Goal: Task Accomplishment & Management: Complete application form

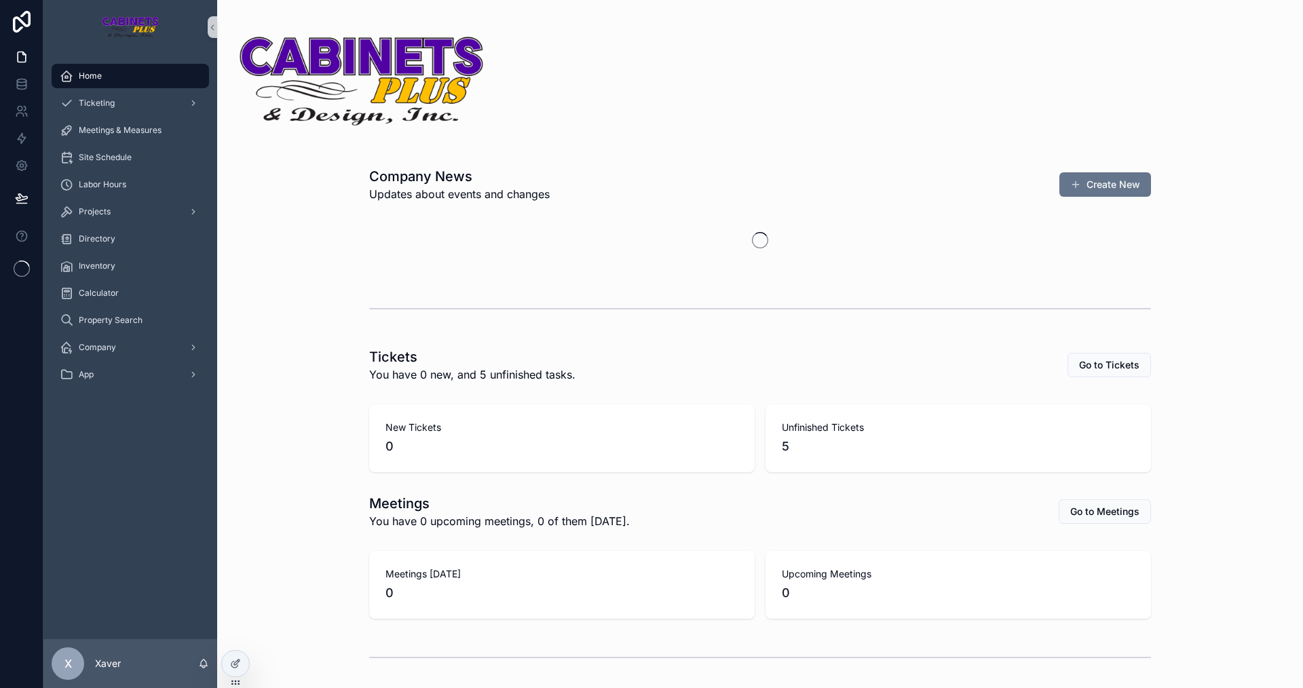
click at [316, 394] on div "Company News Updates about events and changes Create New Tickets You have 0 new…" at bounding box center [760, 461] width 1086 height 922
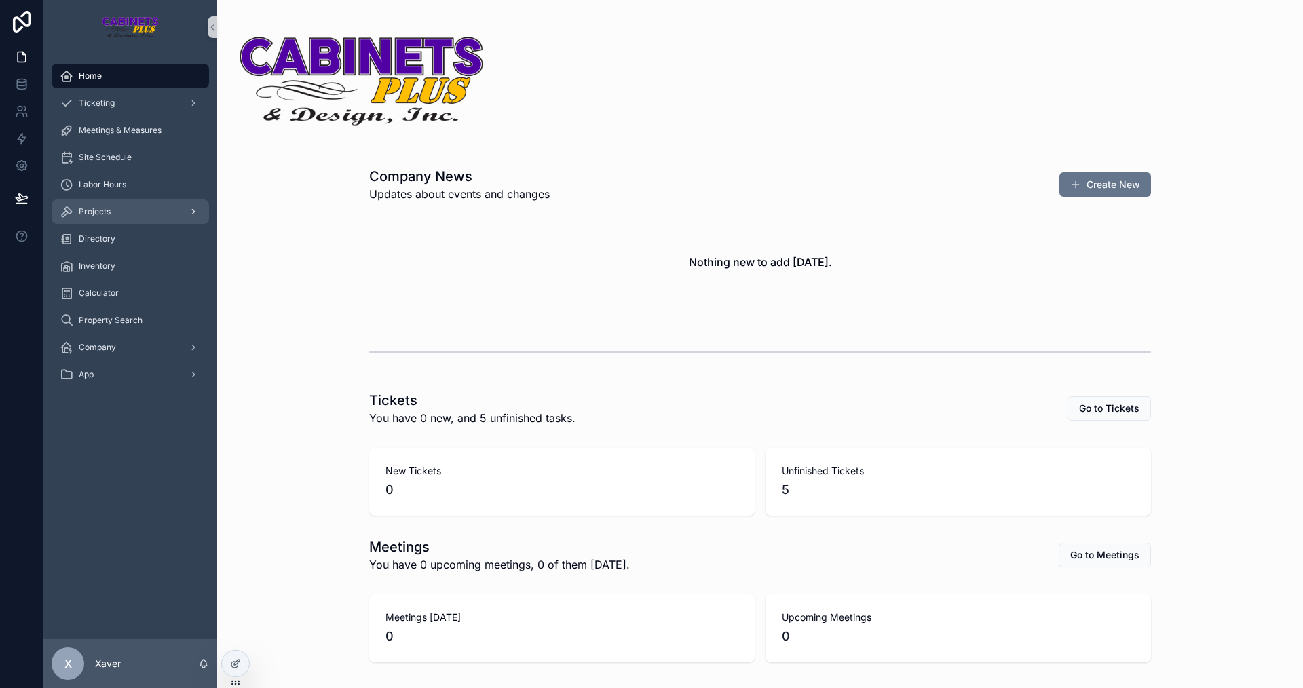
click at [112, 214] on div "Projects" at bounding box center [130, 212] width 141 height 22
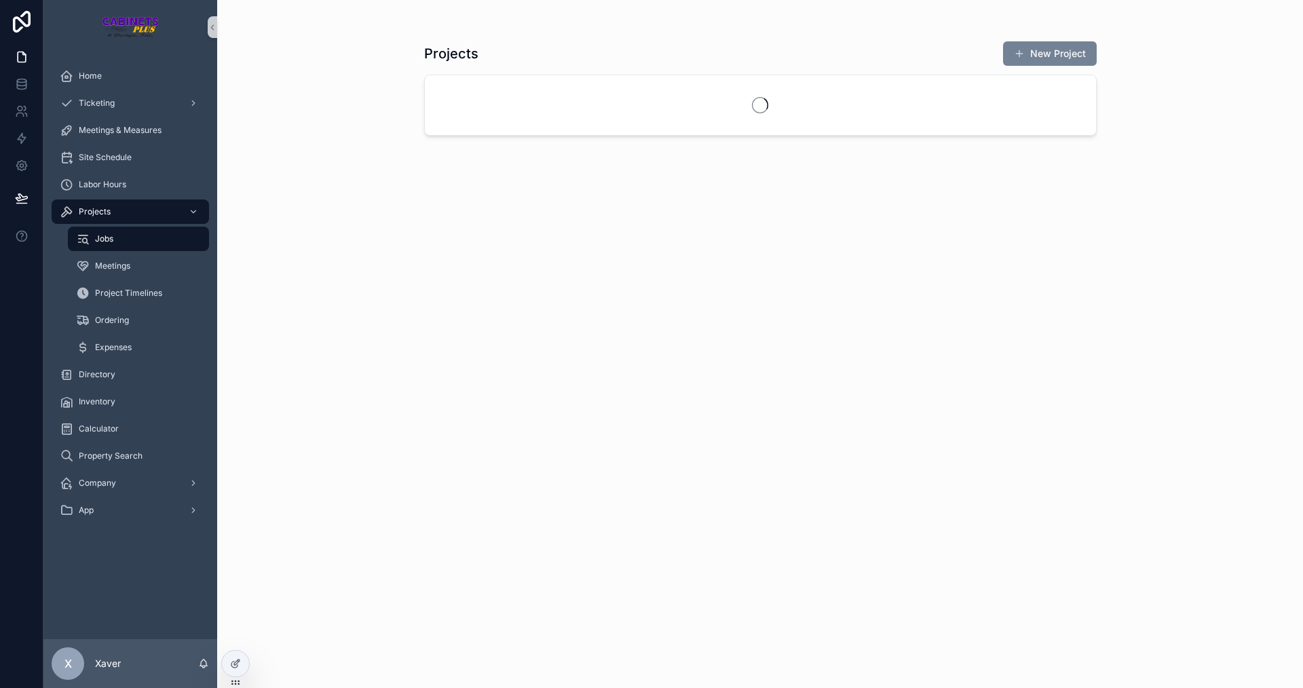
click at [1076, 48] on button "New Project" at bounding box center [1050, 53] width 94 height 24
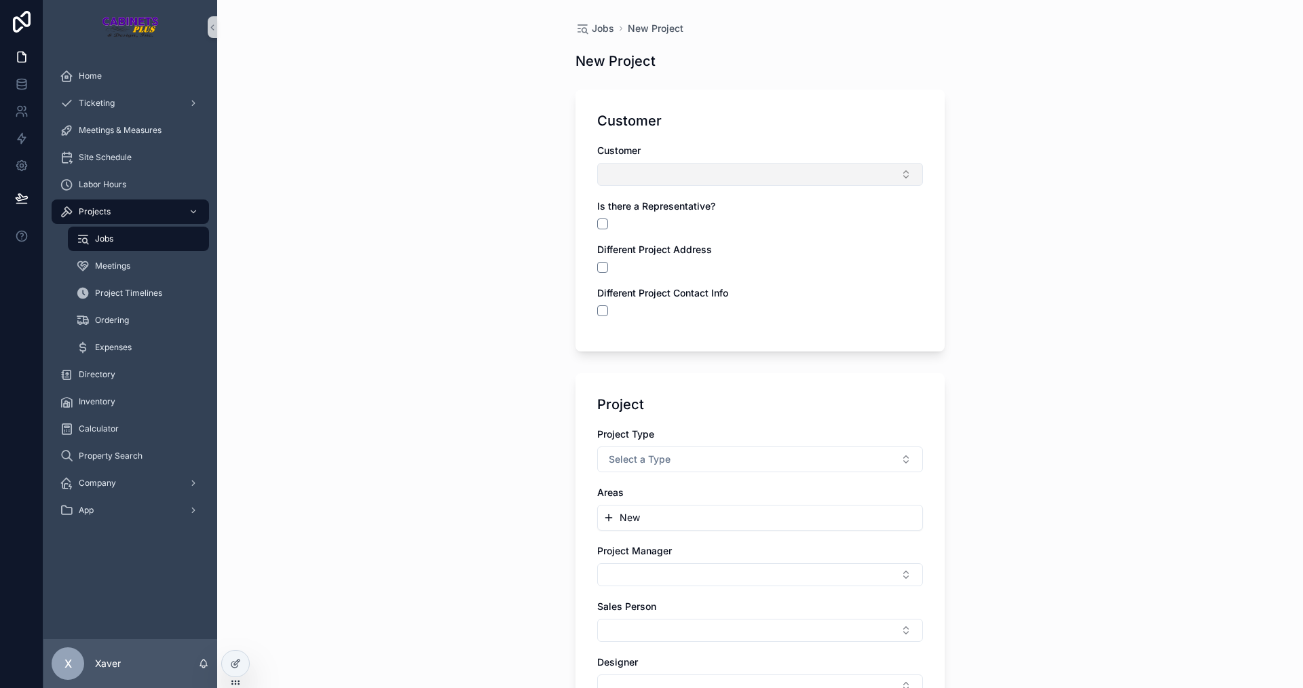
click at [642, 170] on button "Select Button" at bounding box center [760, 174] width 326 height 23
click at [614, 233] on button "New" at bounding box center [756, 228] width 314 height 14
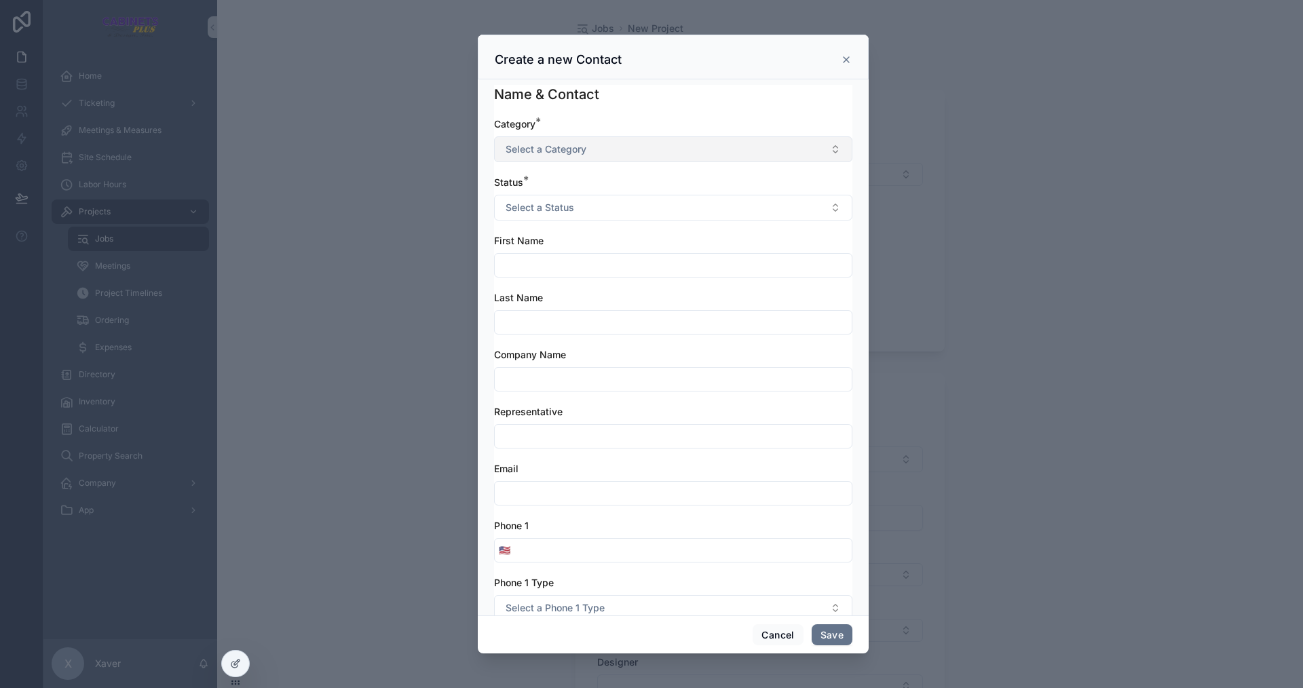
click at [555, 149] on span "Select a Category" at bounding box center [546, 150] width 81 height 14
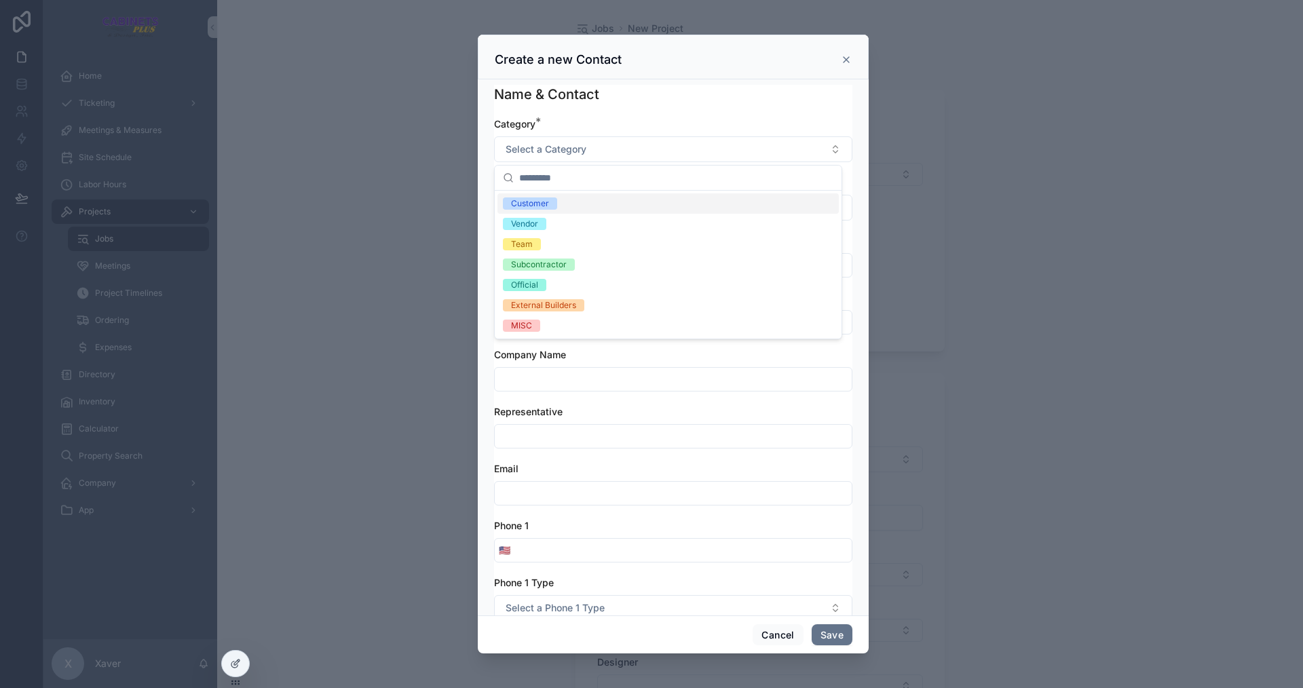
click at [544, 202] on div "Customer" at bounding box center [530, 204] width 38 height 12
click at [544, 200] on button "Select a Status" at bounding box center [673, 208] width 358 height 26
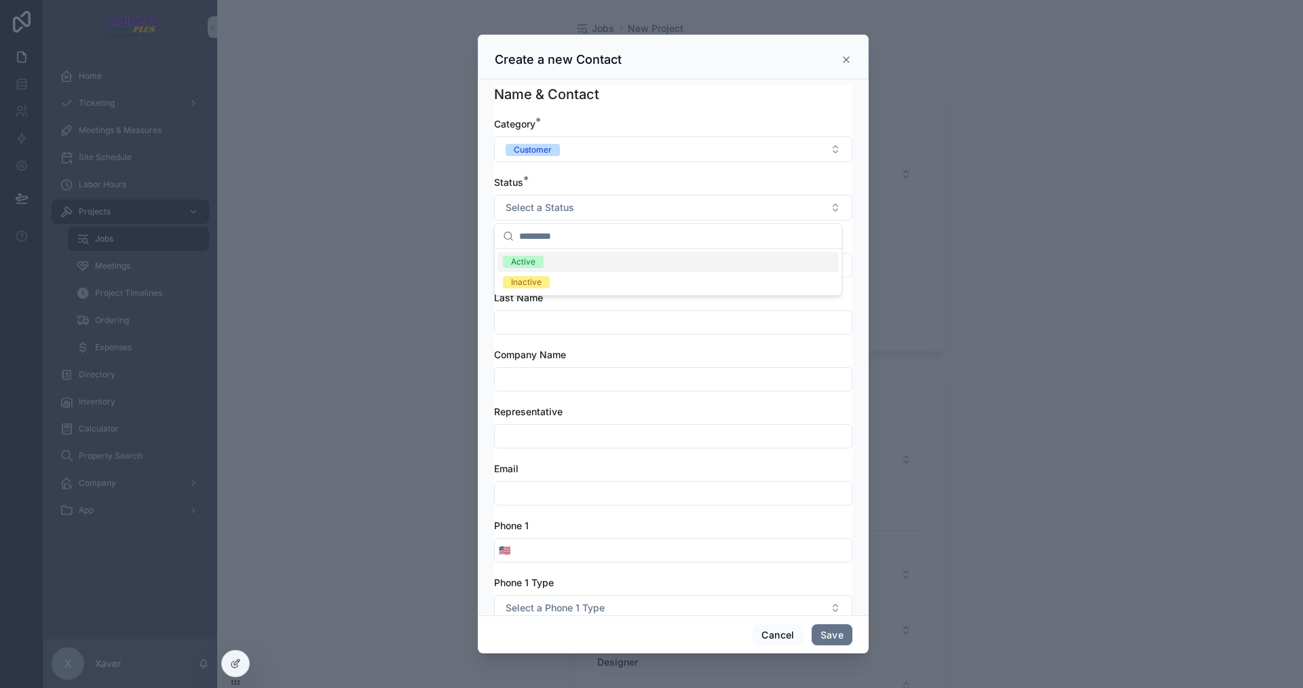
click at [538, 261] on span "Active" at bounding box center [523, 262] width 41 height 12
click at [537, 265] on input "scrollable content" at bounding box center [673, 265] width 357 height 19
type input "******"
type input "****"
type input "*"
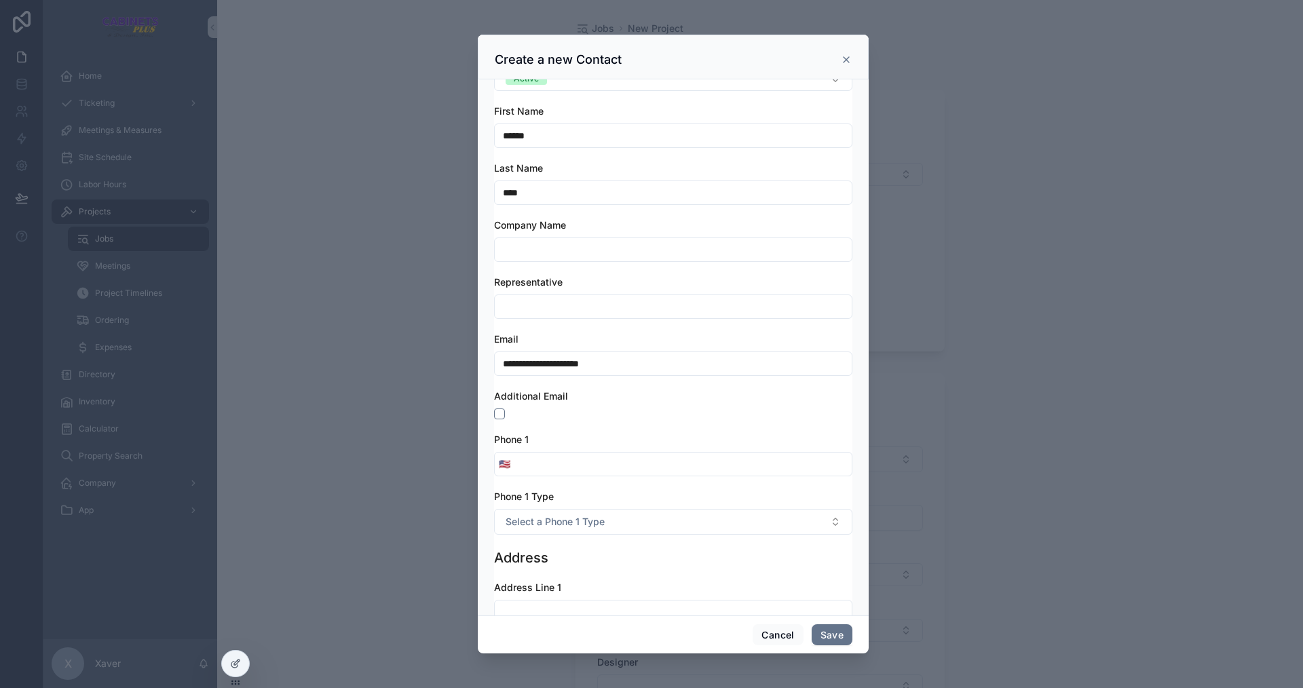
scroll to position [136, 0]
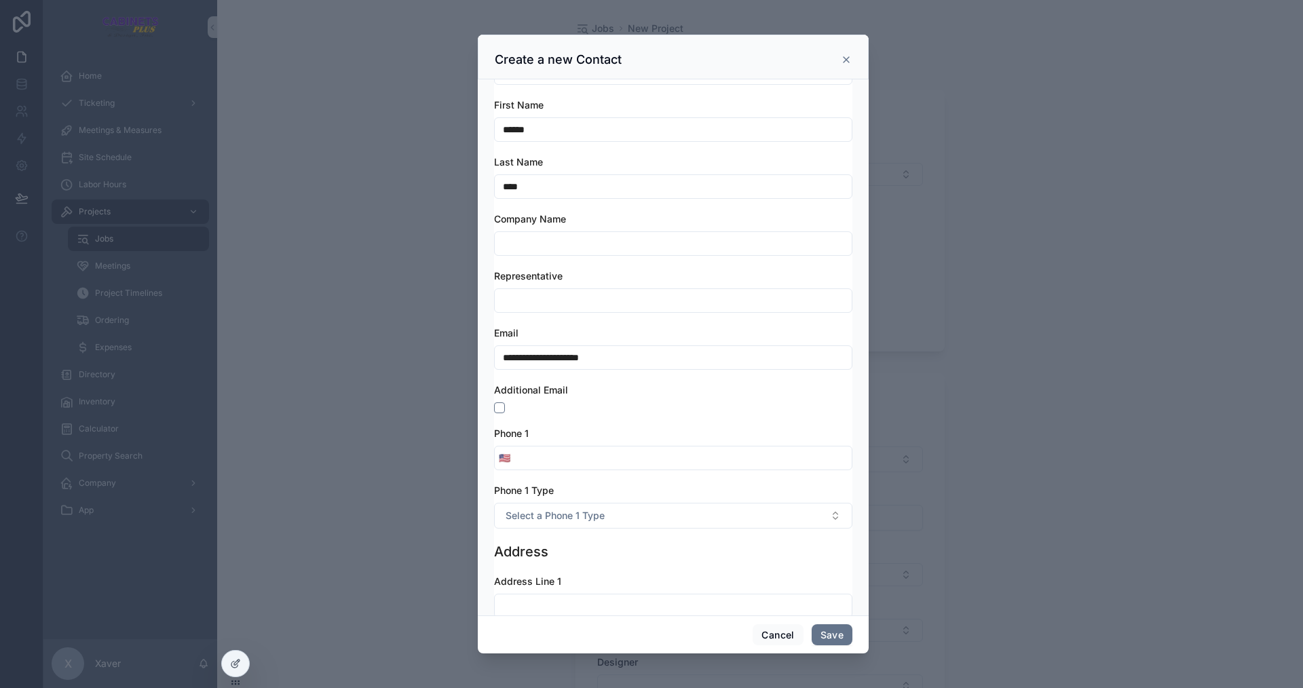
type input "**********"
click at [567, 456] on input "scrollable content" at bounding box center [682, 458] width 337 height 19
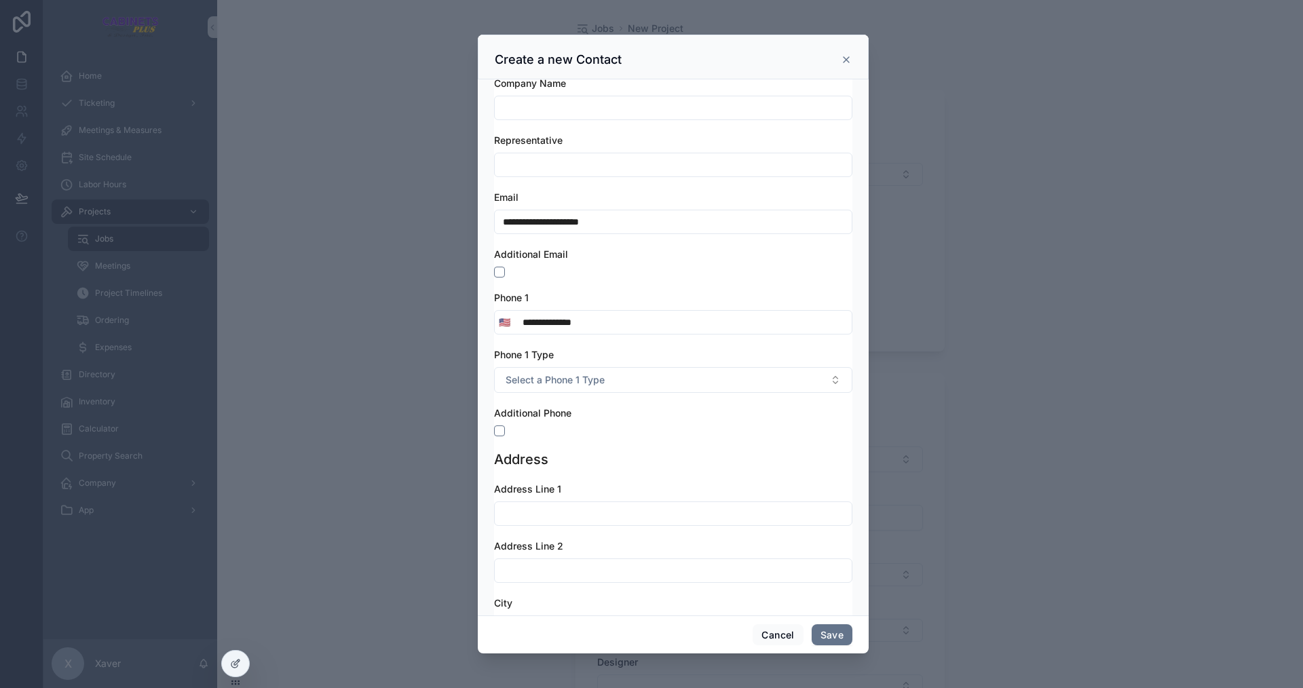
scroll to position [339, 0]
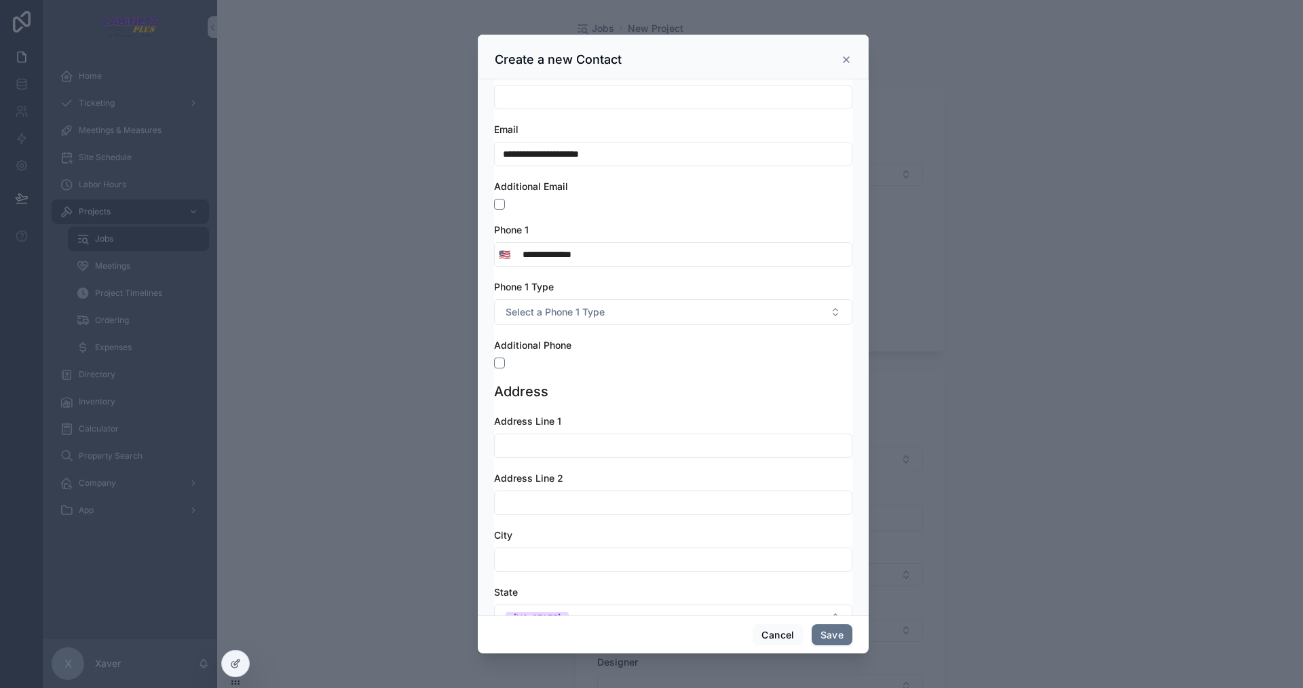
type input "**********"
click at [578, 437] on input "scrollable content" at bounding box center [673, 445] width 357 height 19
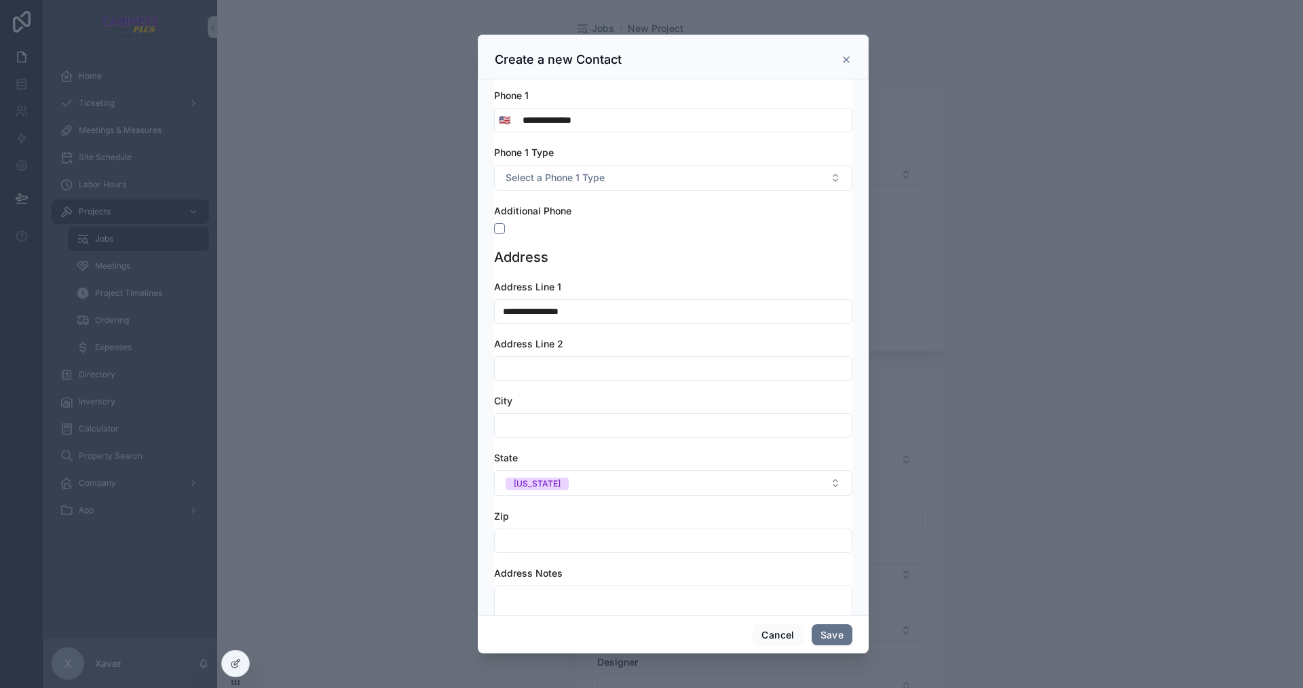
scroll to position [475, 0]
type input "**********"
click at [548, 421] on input "scrollable content" at bounding box center [673, 424] width 357 height 19
type input "**********"
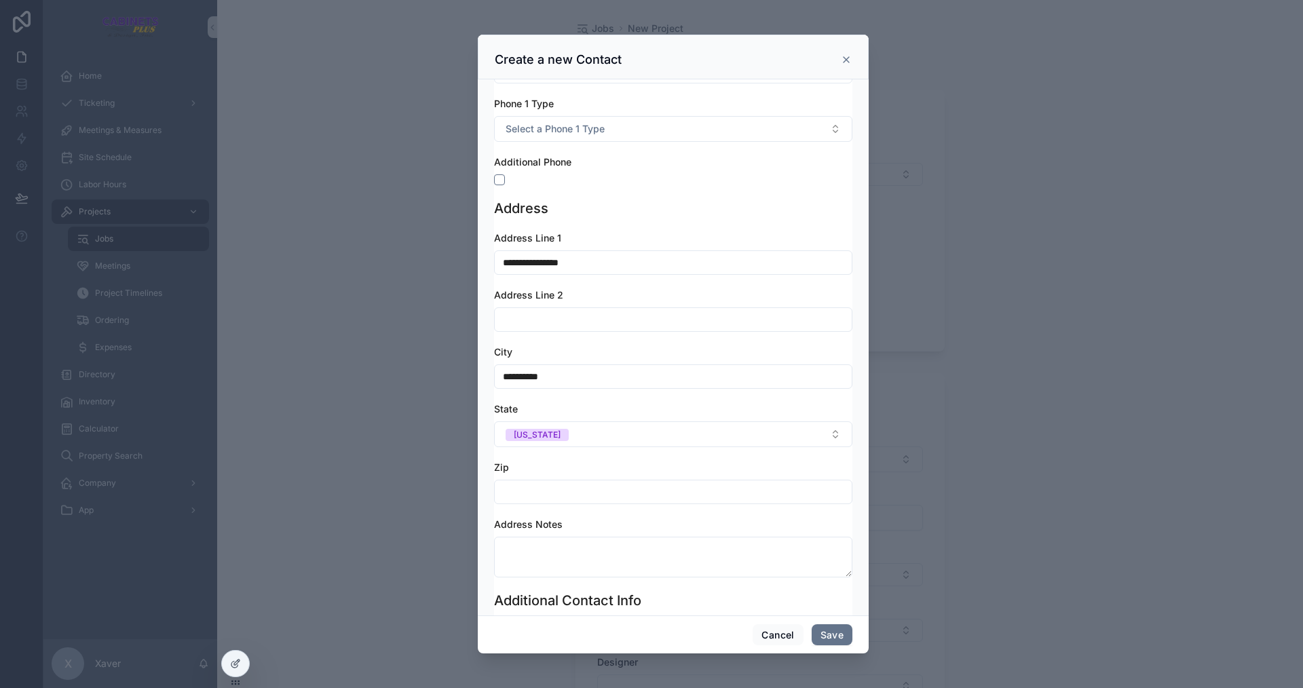
scroll to position [543, 0]
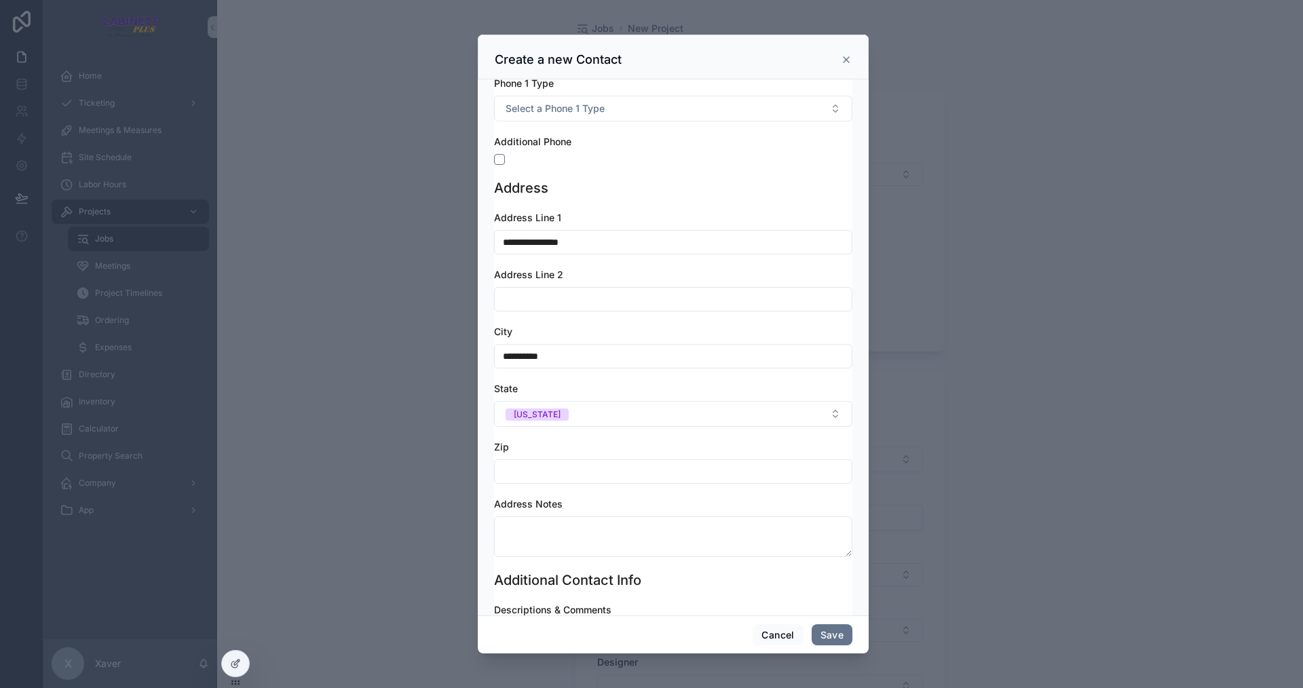
click at [560, 470] on input "scrollable content" at bounding box center [673, 471] width 357 height 19
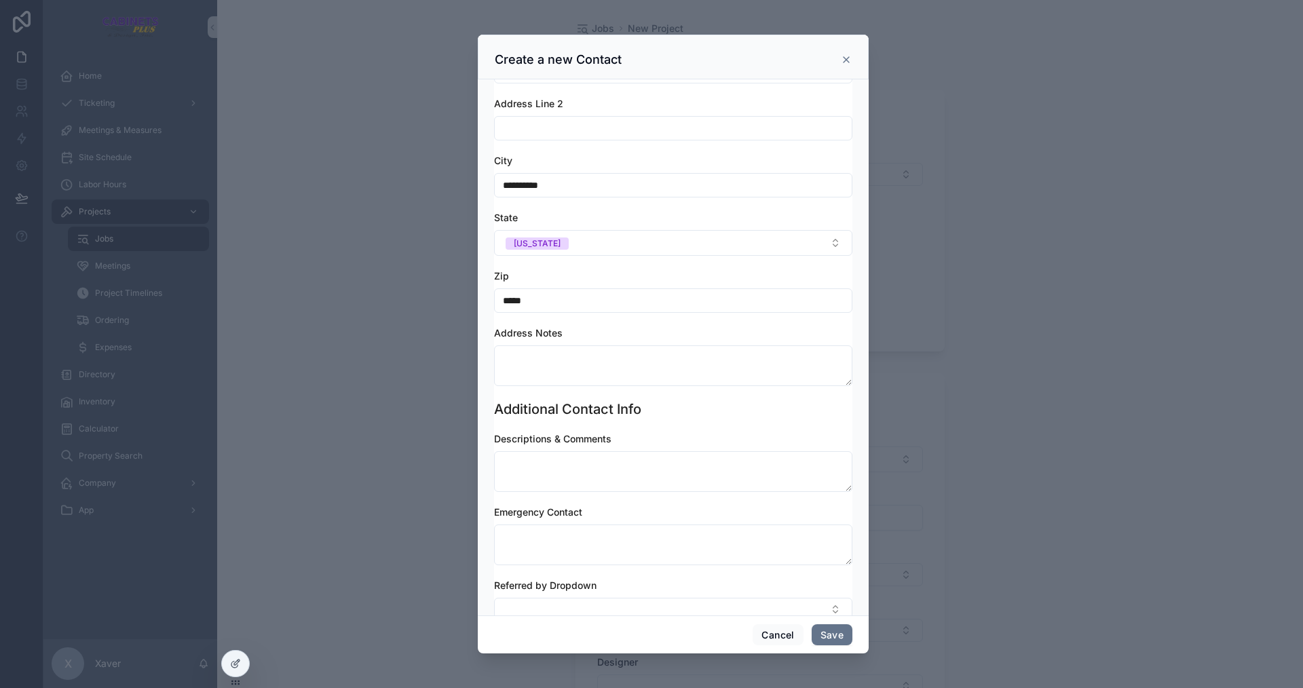
scroll to position [744, 0]
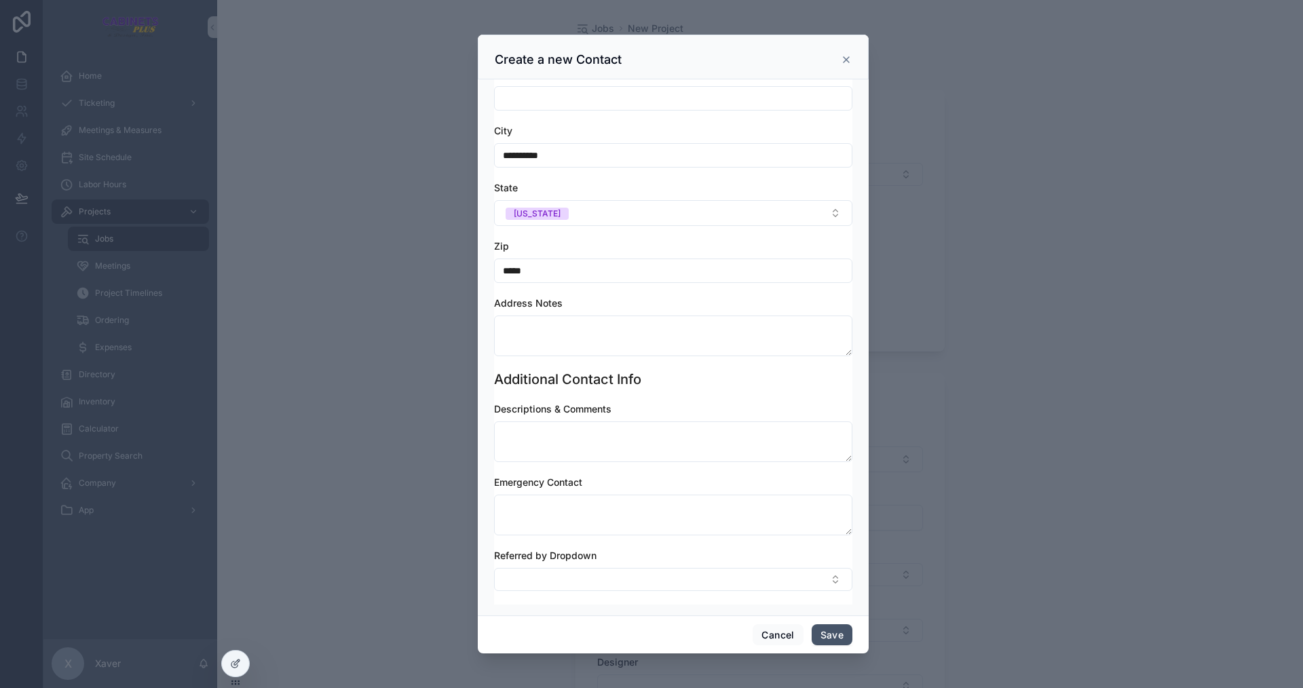
type input "*****"
click at [831, 635] on button "Save" at bounding box center [832, 635] width 41 height 22
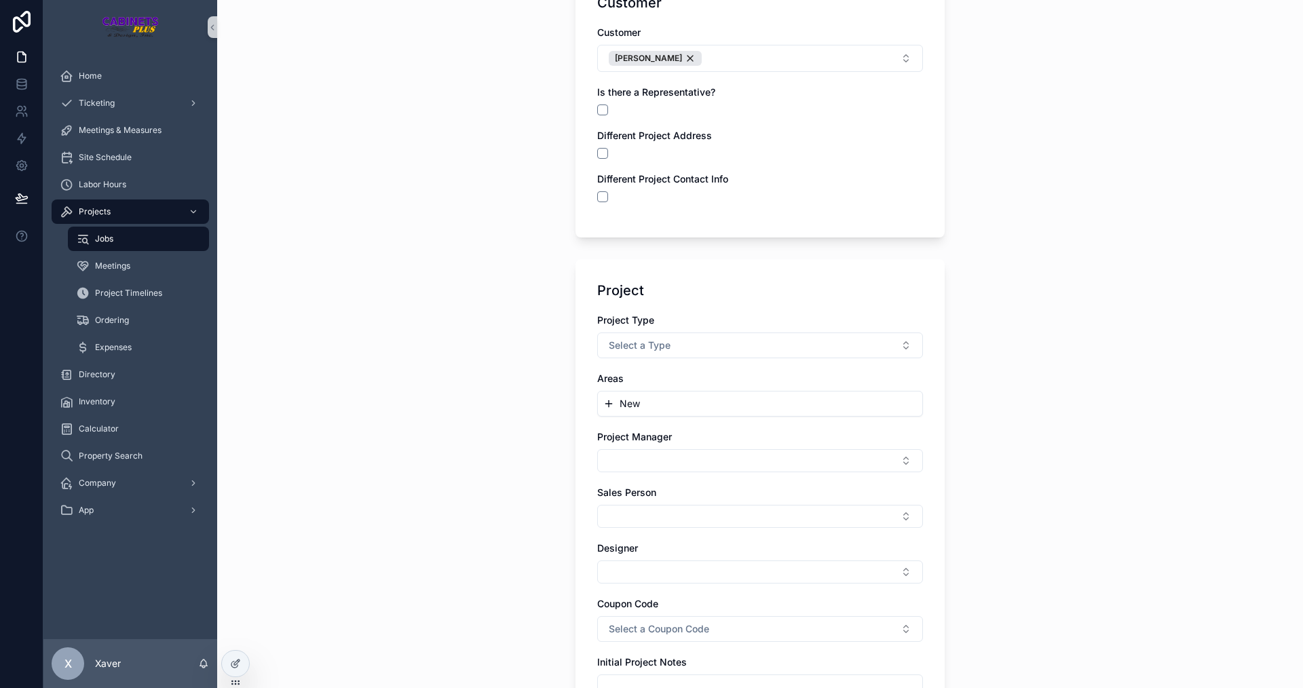
scroll to position [204, 0]
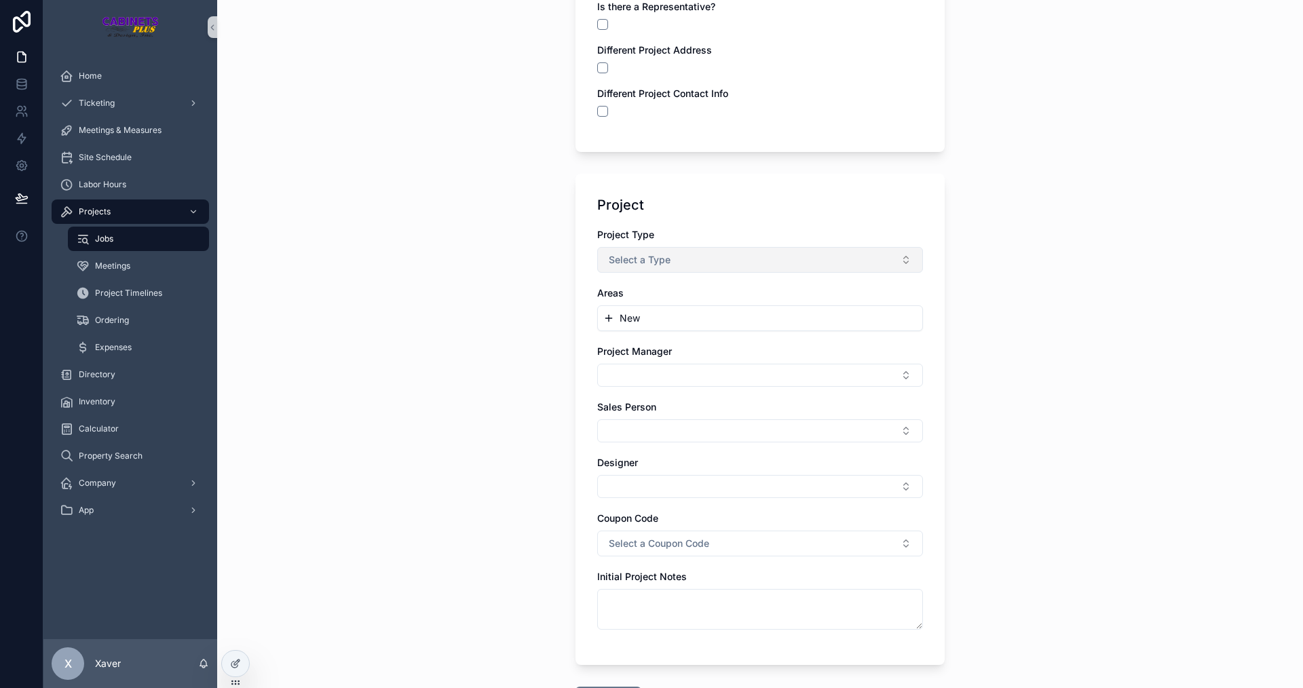
click at [674, 252] on button "Select a Type" at bounding box center [760, 260] width 326 height 26
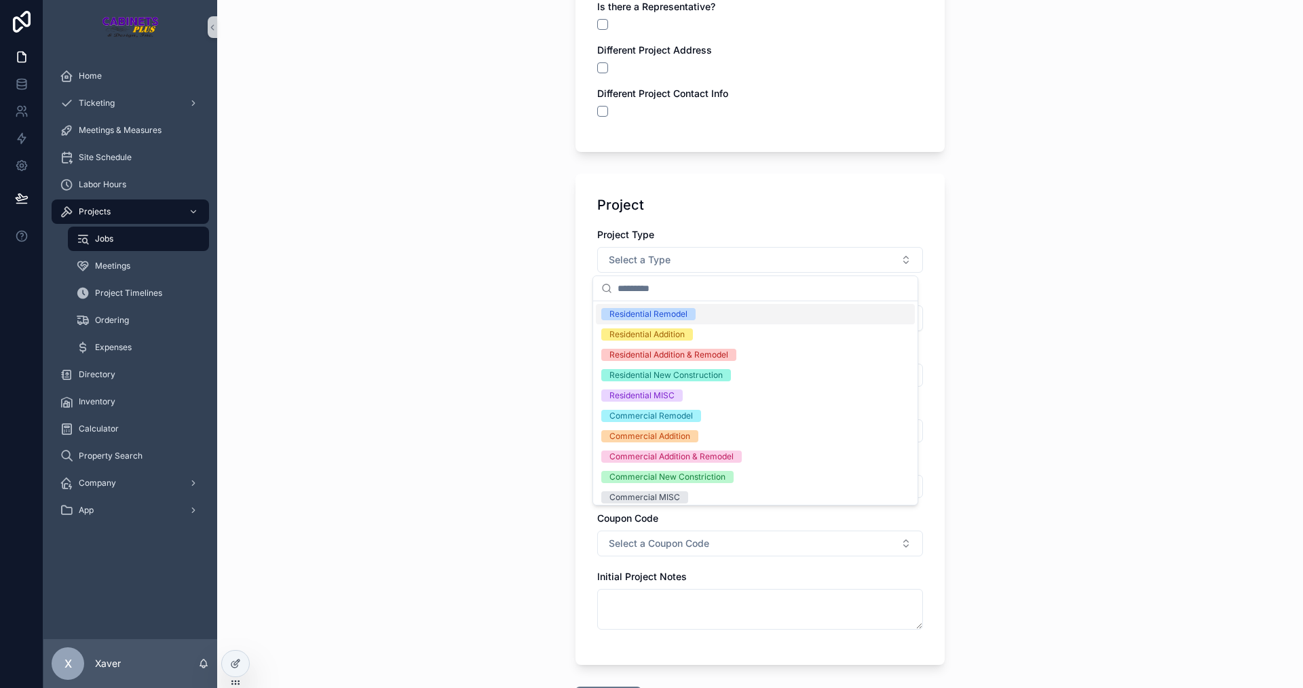
click at [491, 225] on div "Jobs New Project New Project Customer Customer [PERSON_NAME] Is there a Represe…" at bounding box center [760, 140] width 1086 height 688
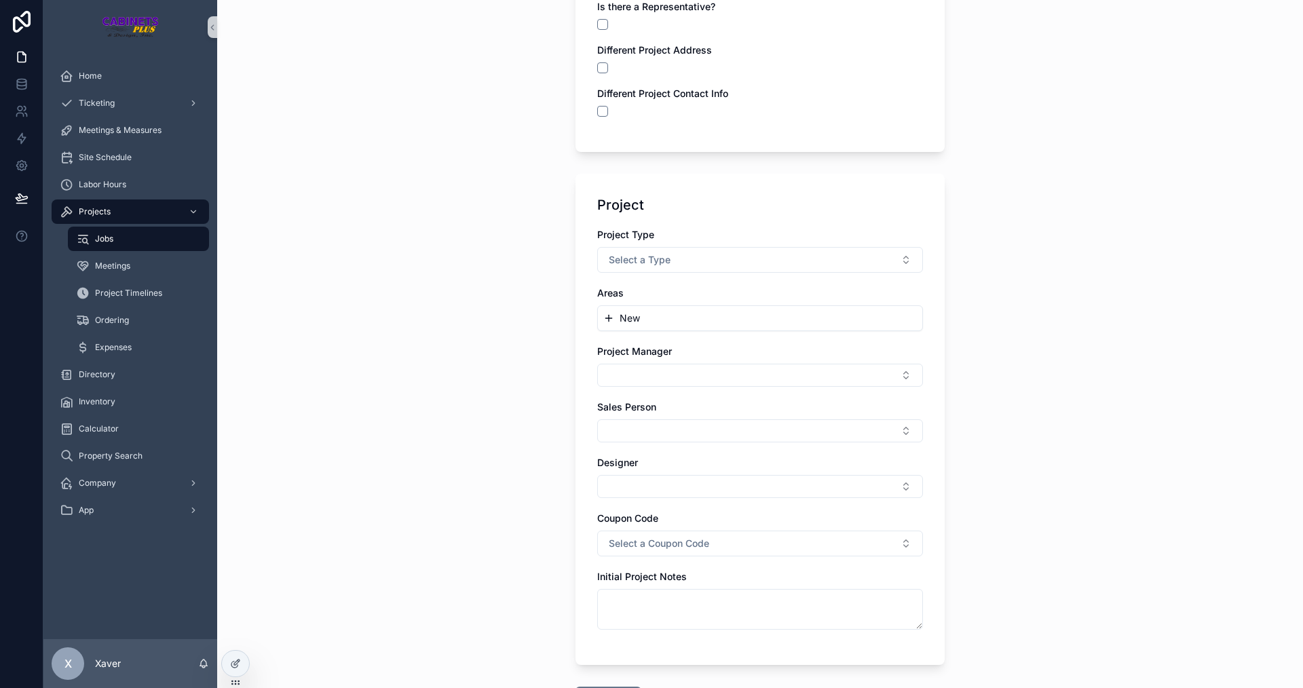
click at [614, 315] on button "New" at bounding box center [760, 319] width 314 height 14
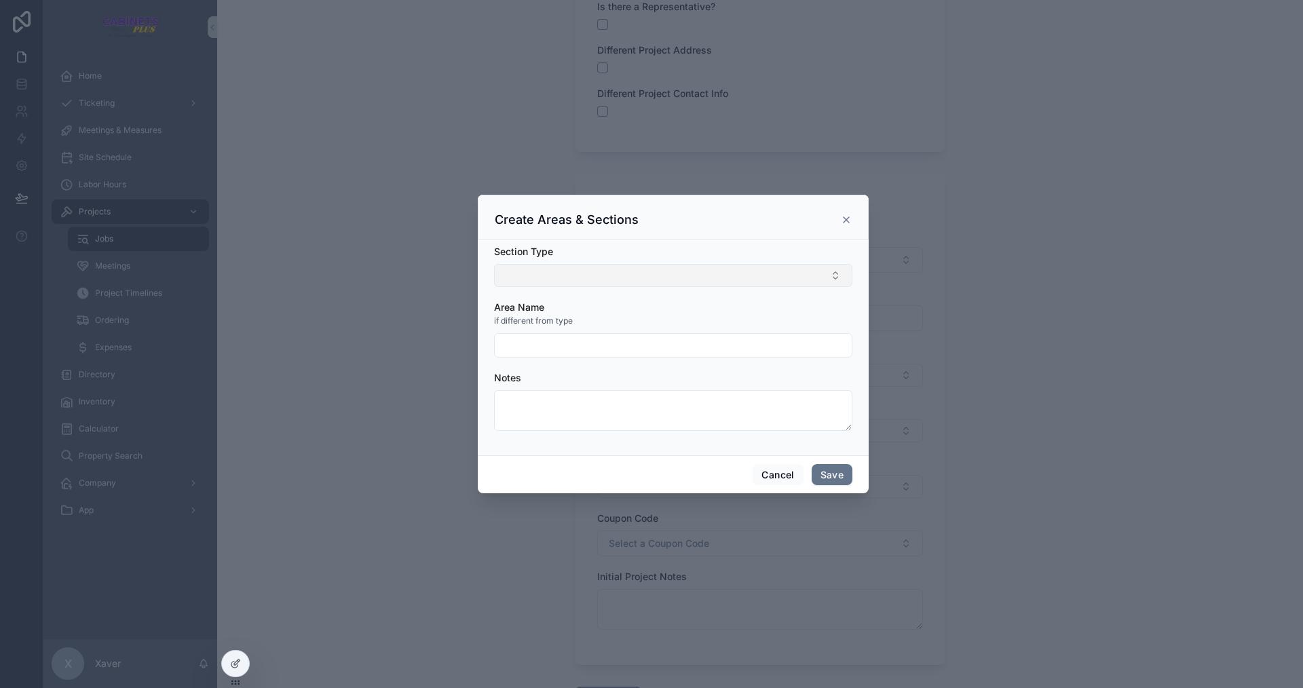
click at [607, 271] on button "Select Button" at bounding box center [673, 275] width 358 height 23
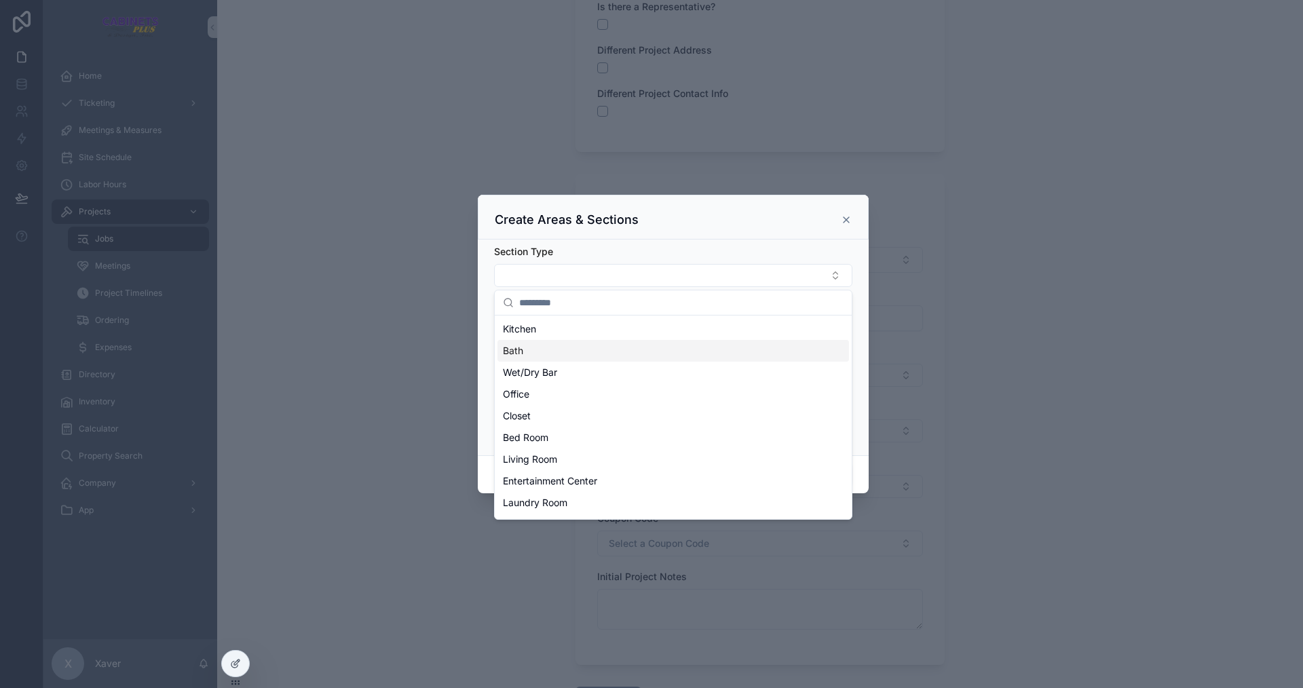
click at [519, 348] on span "Bath" at bounding box center [513, 351] width 20 height 14
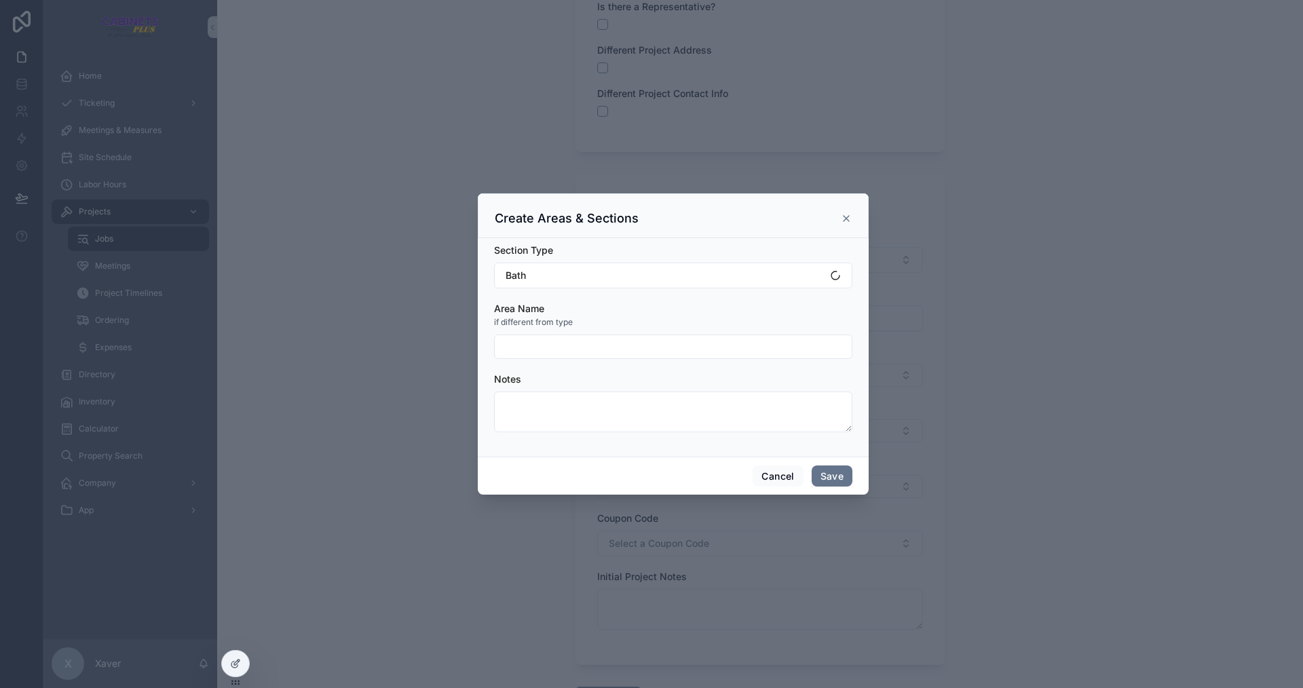
click at [536, 335] on div "scrollable content" at bounding box center [673, 347] width 358 height 24
click at [544, 344] on input "scrollable content" at bounding box center [673, 346] width 357 height 19
type input "**********"
click at [575, 386] on div "Notes" at bounding box center [673, 380] width 358 height 14
click at [826, 471] on button "Save" at bounding box center [832, 477] width 41 height 22
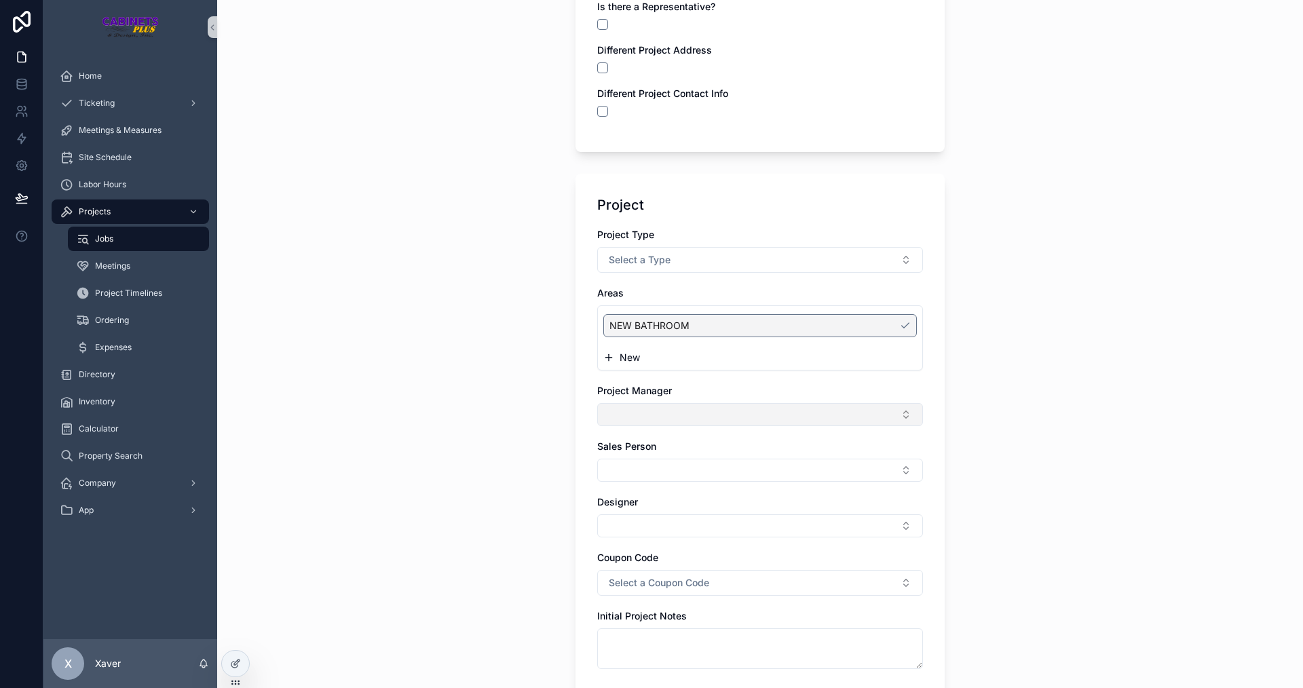
click at [639, 409] on button "Select Button" at bounding box center [760, 414] width 326 height 23
click at [629, 470] on div "[PERSON_NAME]" at bounding box center [755, 468] width 319 height 22
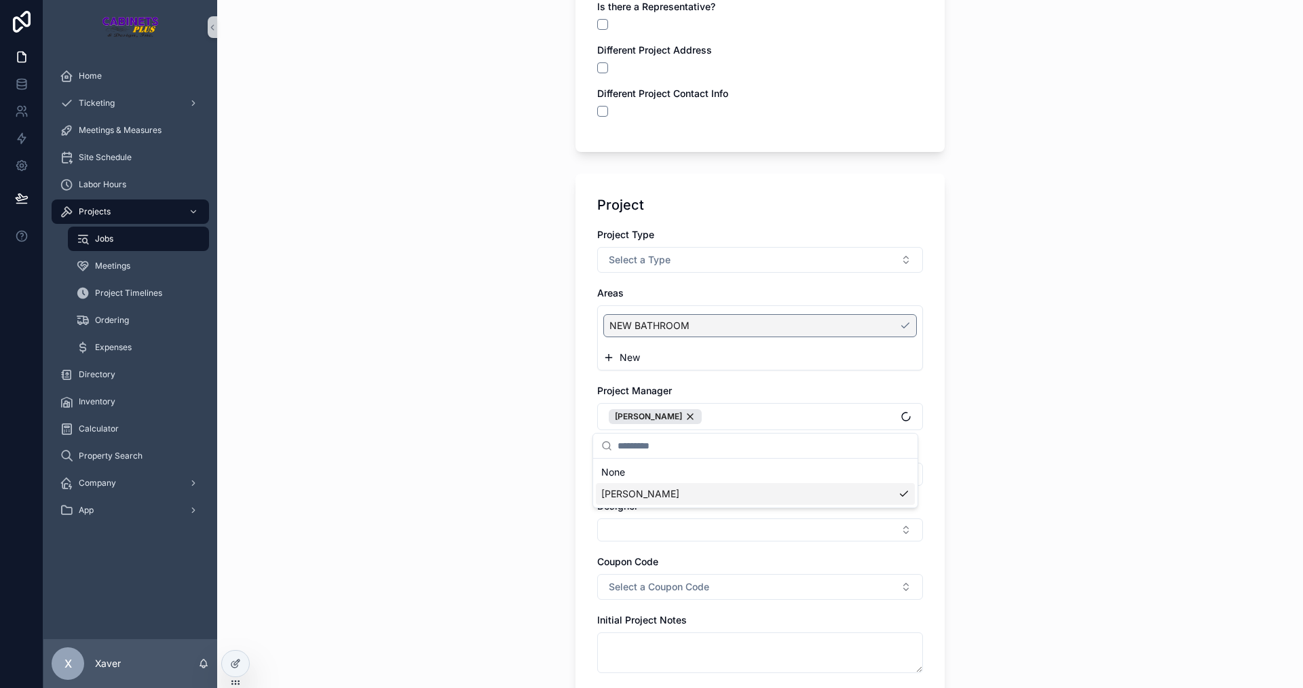
click at [411, 469] on div "Jobs New Project New Project Customer Customer [PERSON_NAME] Is there a Represe…" at bounding box center [760, 140] width 1086 height 688
click at [613, 472] on button "Select Button" at bounding box center [760, 474] width 326 height 23
click at [447, 451] on div "Jobs New Project New Project Customer Customer [PERSON_NAME] Is there a Represe…" at bounding box center [760, 140] width 1086 height 688
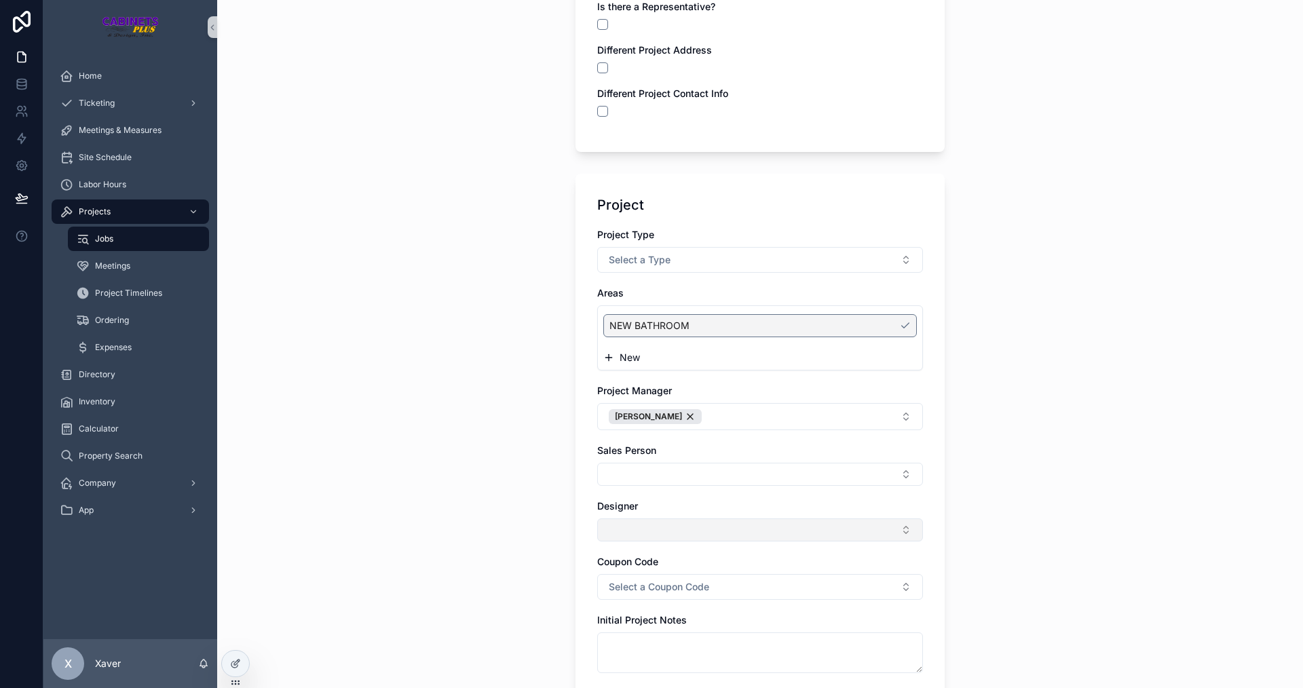
click at [615, 524] on button "Select Button" at bounding box center [760, 530] width 326 height 23
click at [622, 605] on div "[PERSON_NAME]" at bounding box center [755, 606] width 319 height 22
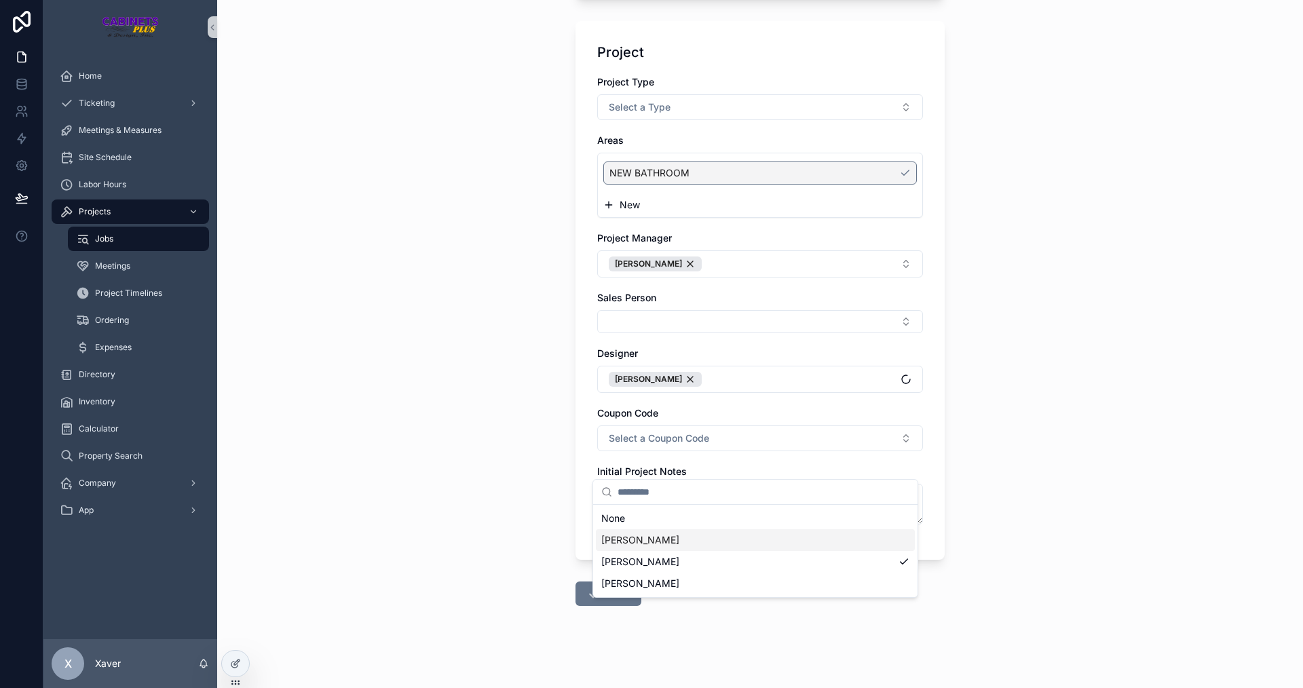
scroll to position [361, 0]
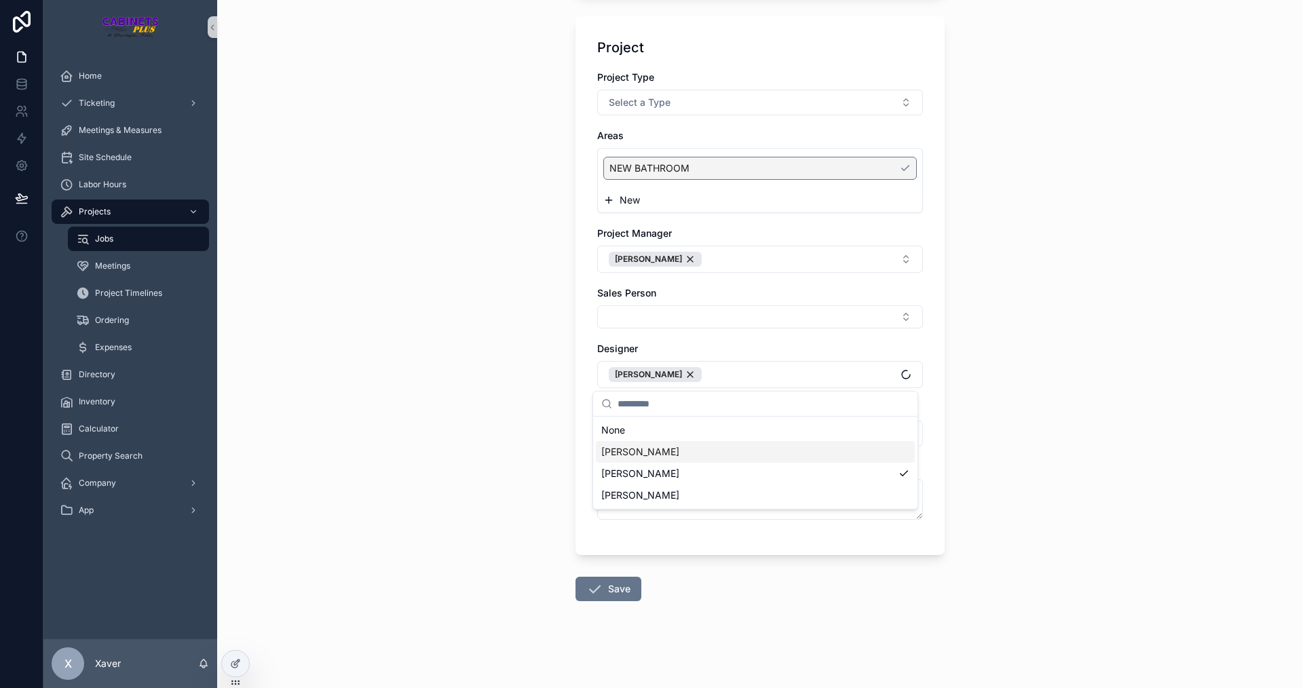
click at [488, 438] on div "Jobs New Project New Project Customer Customer [PERSON_NAME] Is there a Represe…" at bounding box center [760, 344] width 1086 height 688
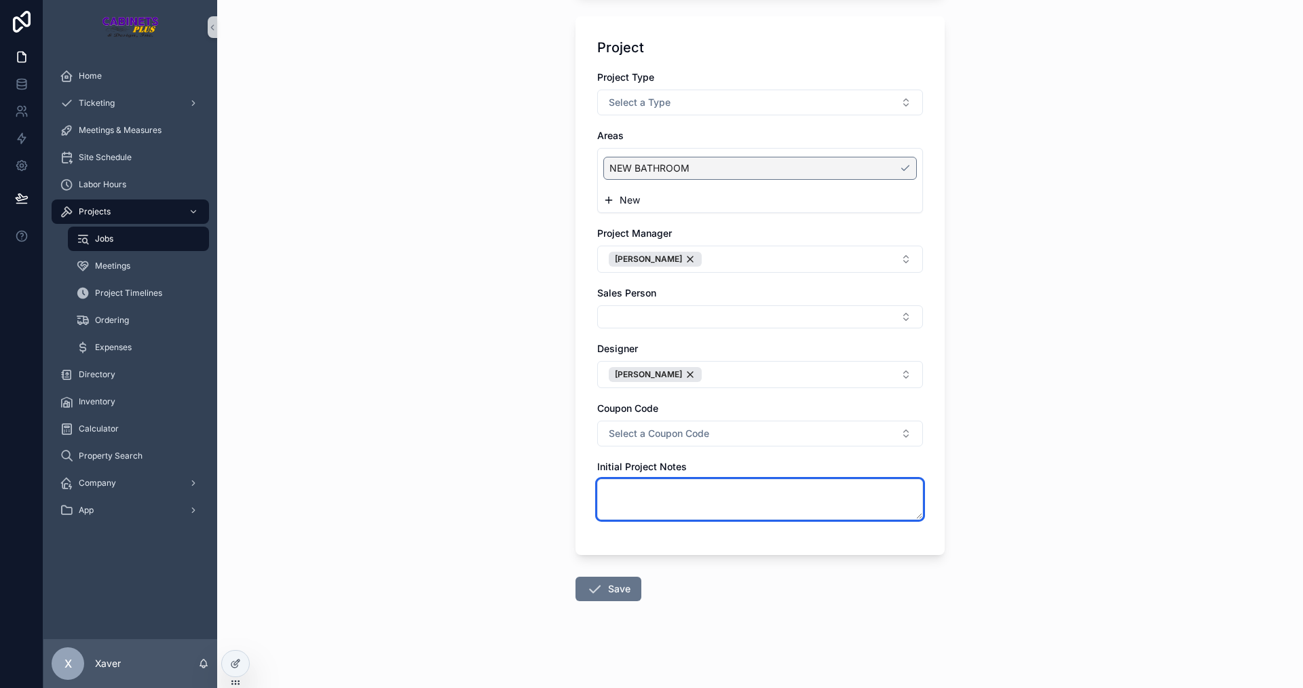
click at [633, 512] on textarea "scrollable content" at bounding box center [760, 499] width 326 height 41
type textarea "**********"
click at [1128, 356] on div "**********" at bounding box center [760, 344] width 1086 height 688
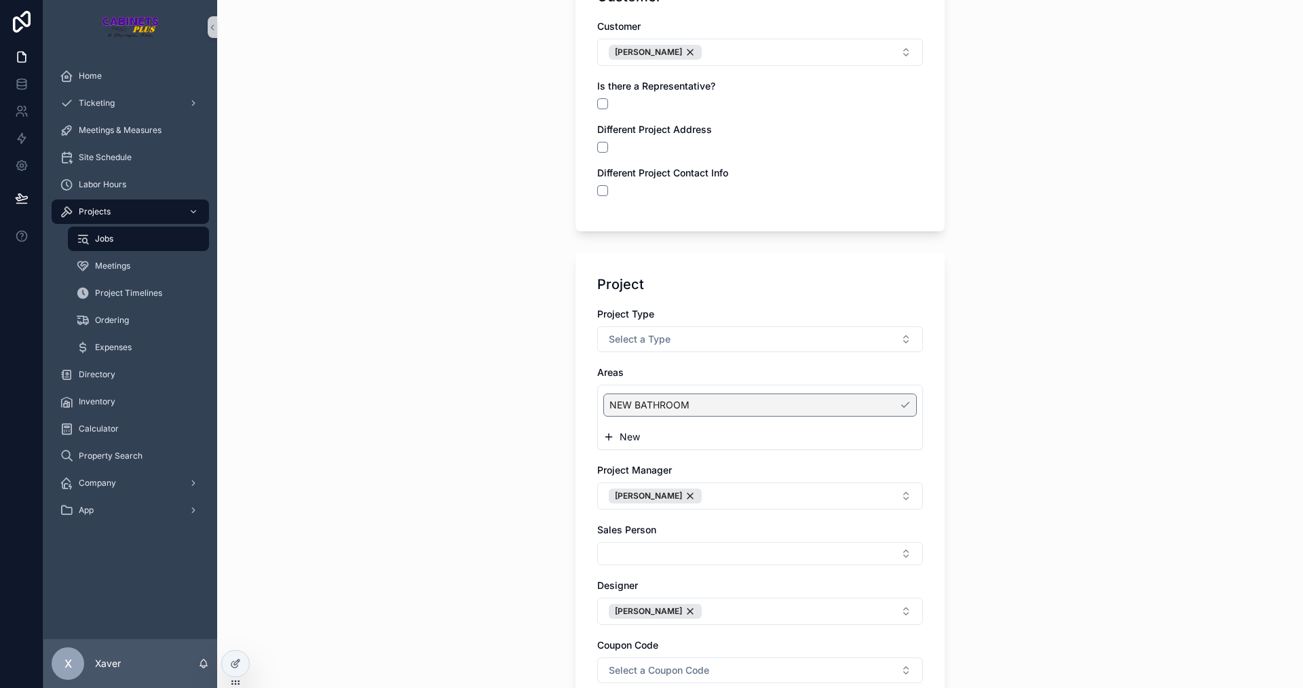
scroll to position [136, 0]
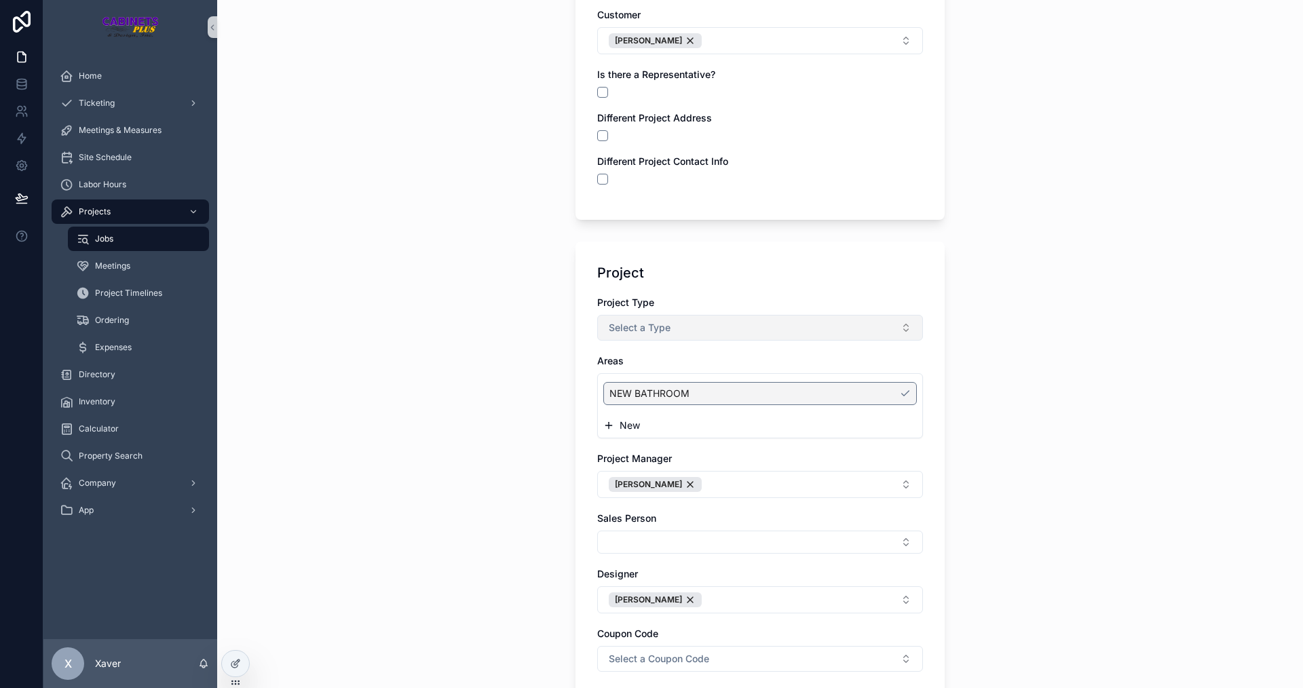
click at [753, 339] on button "Select a Type" at bounding box center [760, 328] width 326 height 26
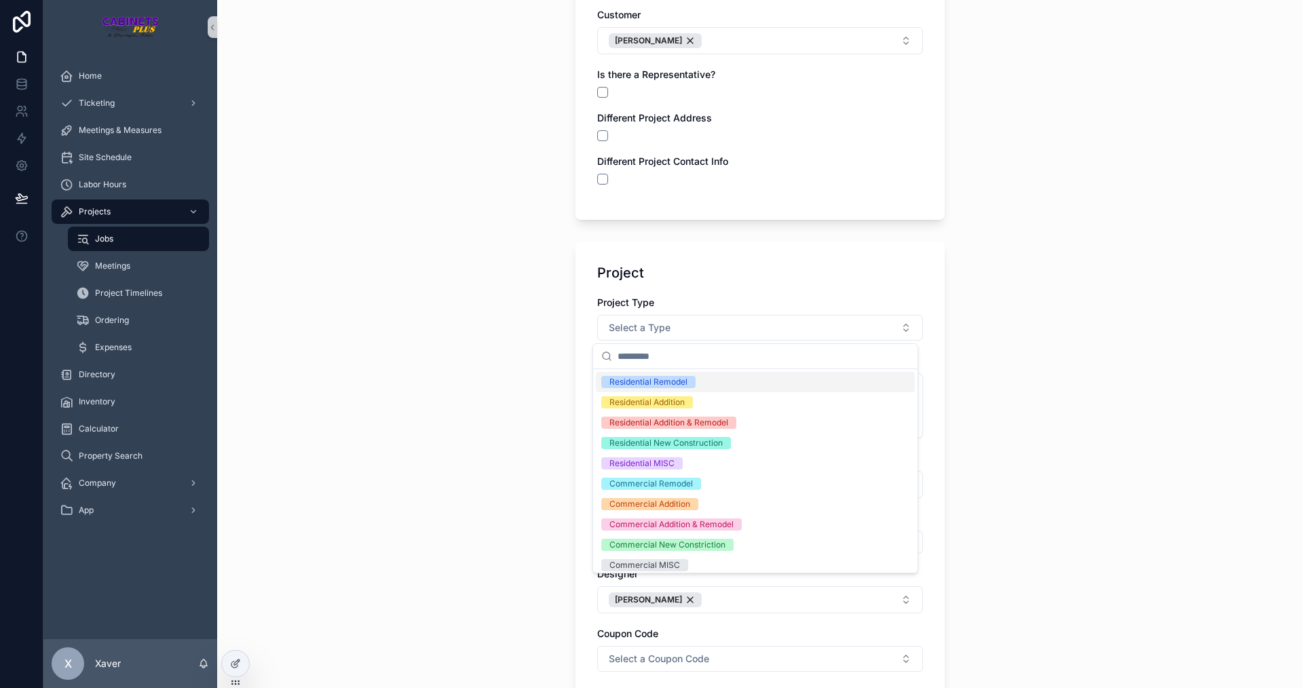
click at [705, 373] on div "Residential Remodel" at bounding box center [755, 382] width 319 height 20
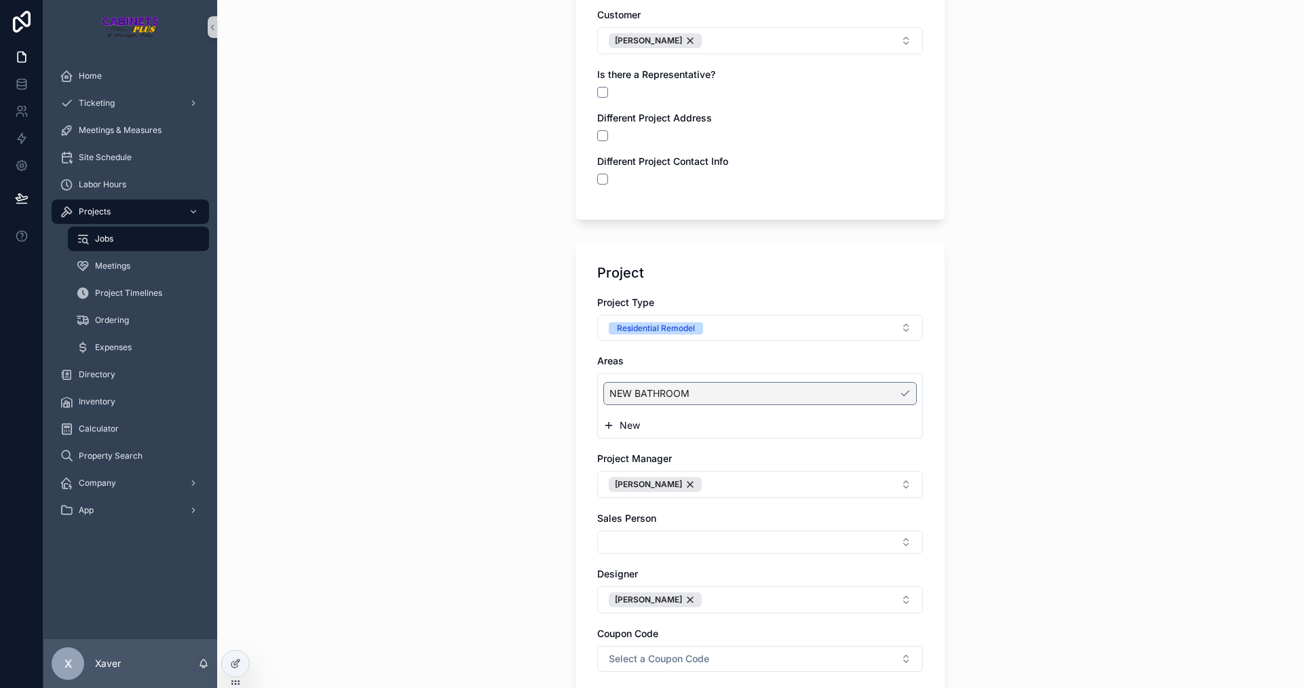
drag, startPoint x: 1195, startPoint y: 205, endPoint x: 1184, endPoint y: 216, distance: 15.4
click at [1193, 207] on div "**********" at bounding box center [760, 208] width 1086 height 688
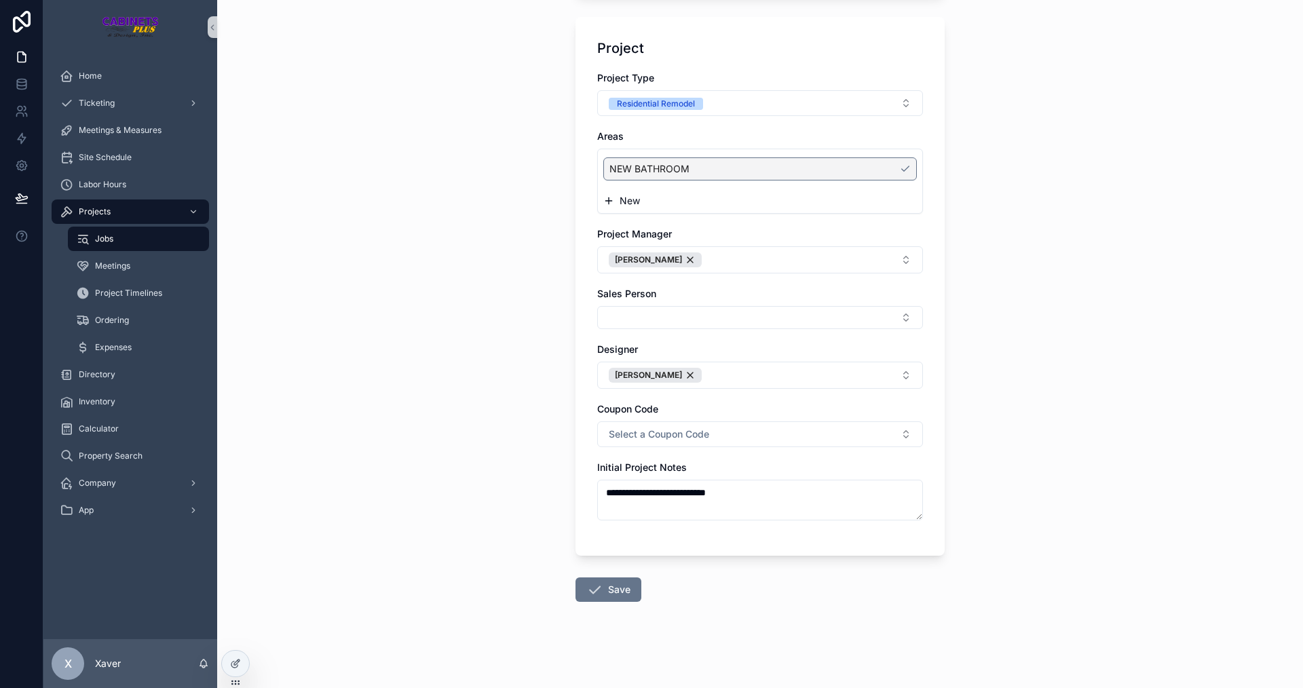
scroll to position [361, 0]
click at [580, 593] on button "Save" at bounding box center [609, 589] width 66 height 24
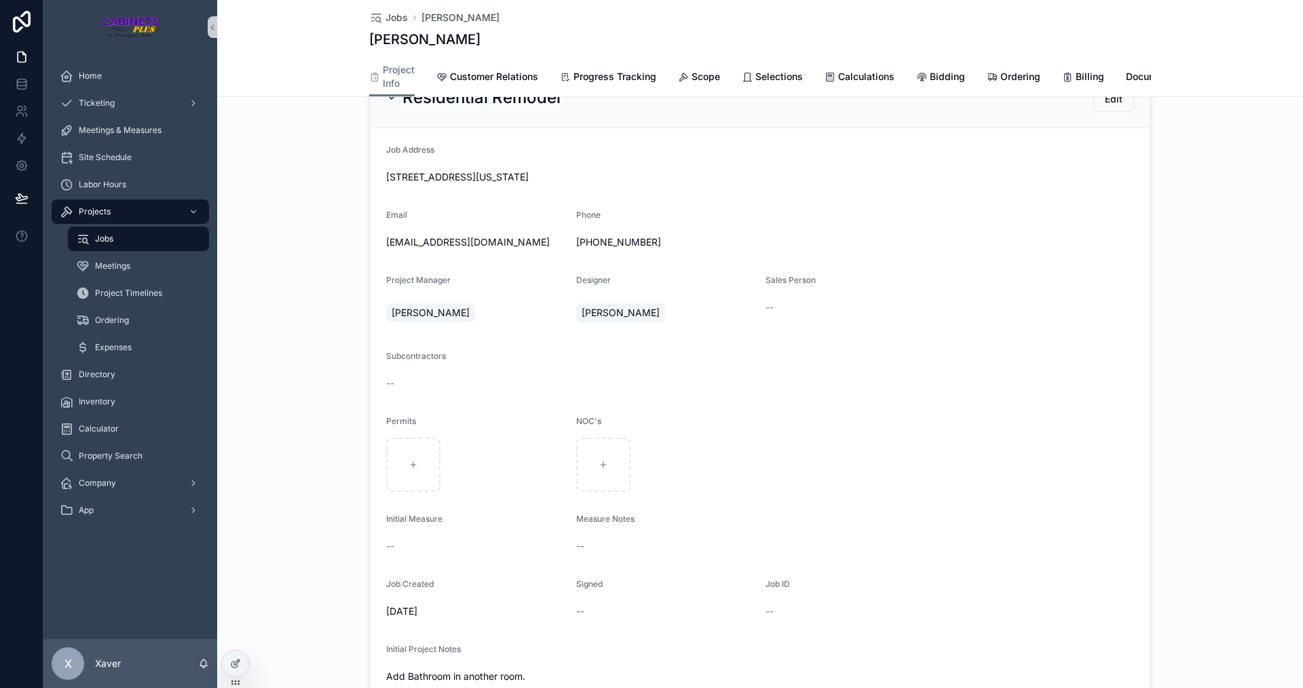
scroll to position [407, 0]
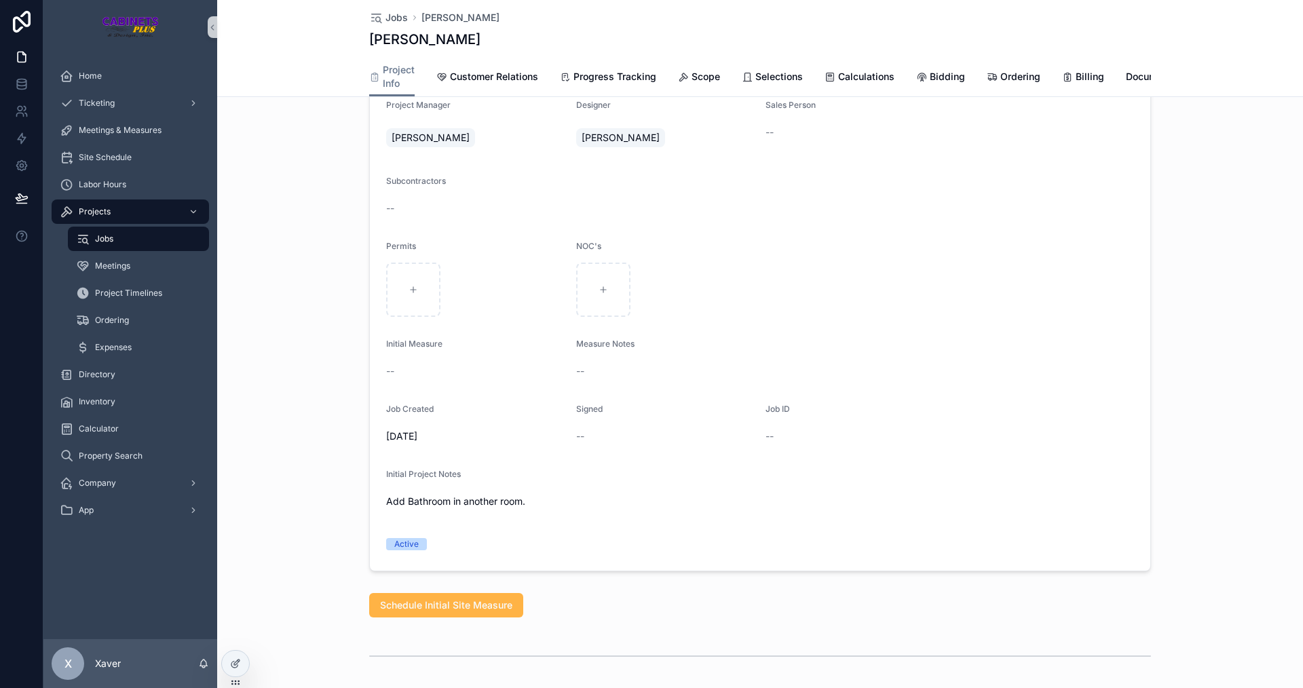
click at [386, 612] on span "Schedule Initial Site Measure" at bounding box center [446, 606] width 132 height 14
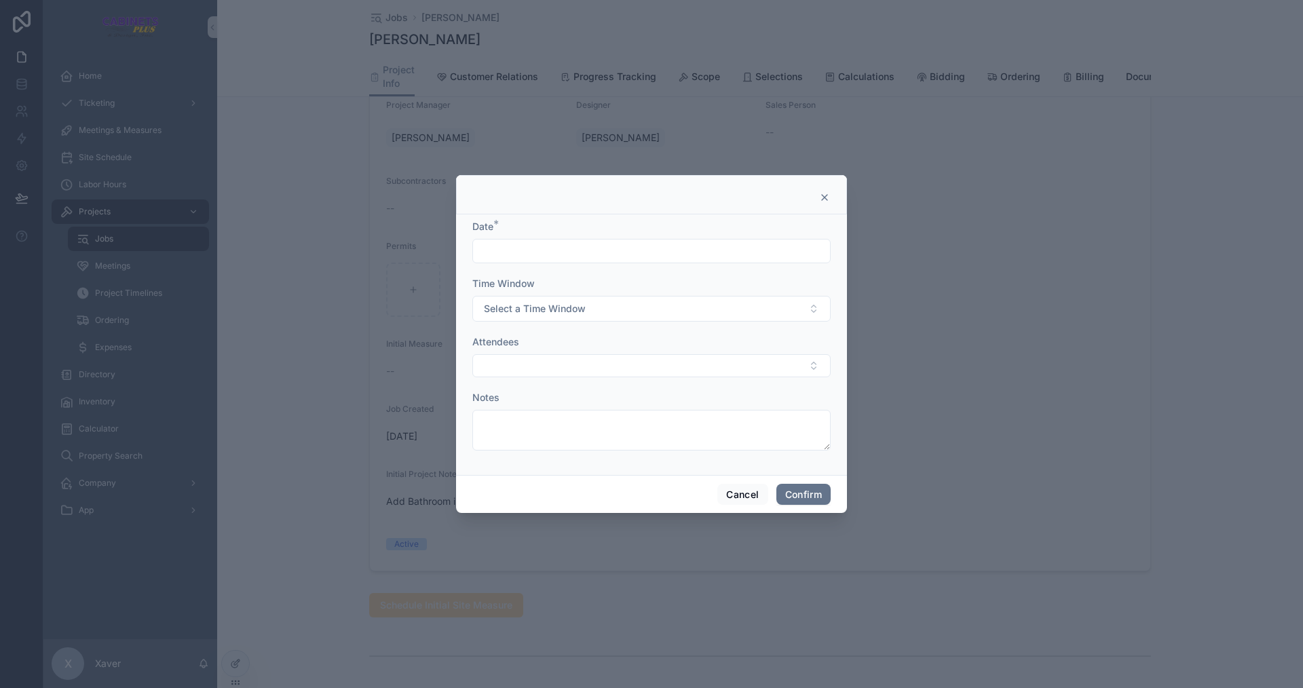
click at [578, 243] on input "text" at bounding box center [651, 251] width 357 height 19
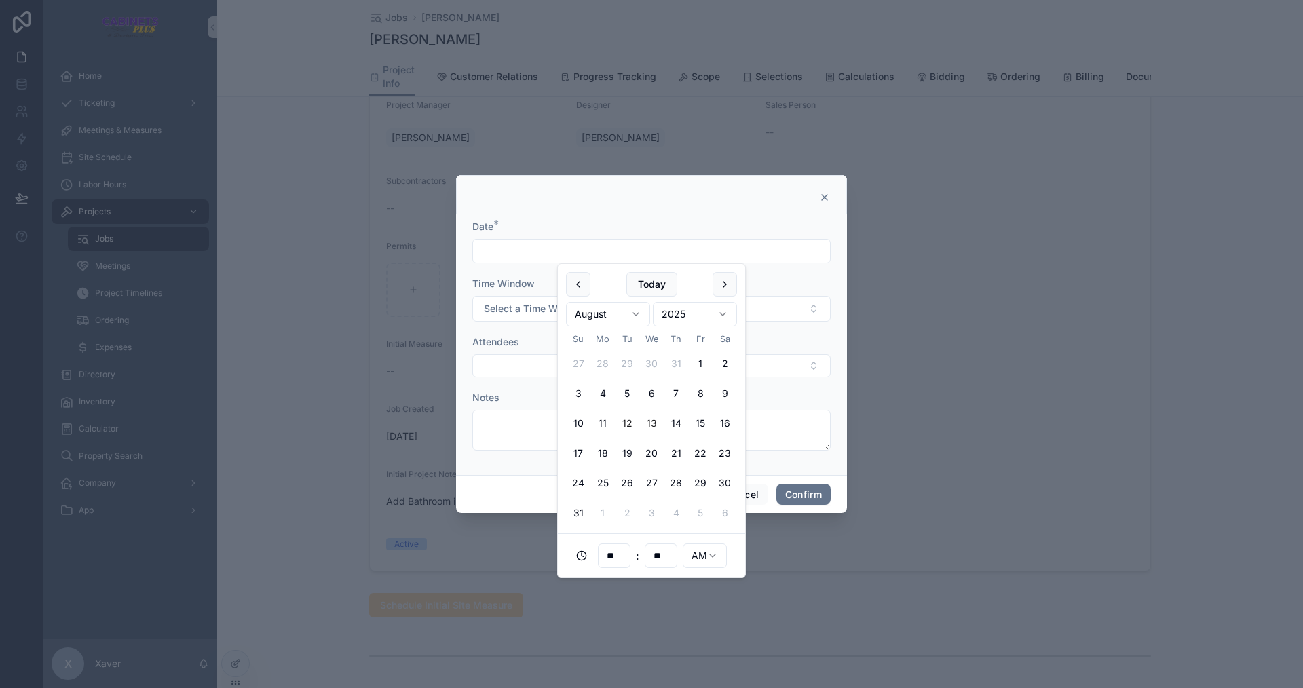
click at [647, 425] on button "13" at bounding box center [651, 423] width 24 height 24
click at [614, 561] on input "**" at bounding box center [614, 555] width 31 height 19
click at [605, 377] on div "02" at bounding box center [614, 376] width 61 height 22
type input "**********"
type input "**"
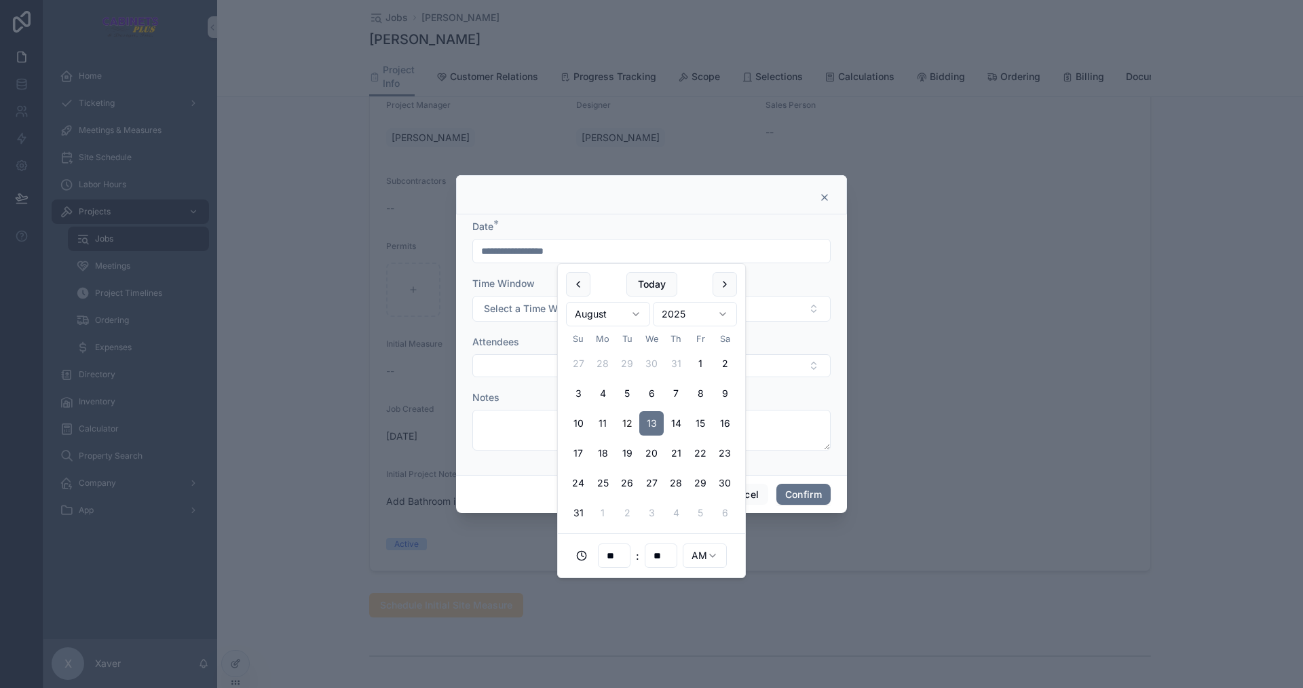
click at [708, 556] on html "Home Ticketing Meetings & Measures Site Schedule Labor Hours Projects Jobs Meet…" at bounding box center [651, 344] width 1303 height 688
type input "**********"
click at [788, 447] on textarea at bounding box center [651, 430] width 358 height 41
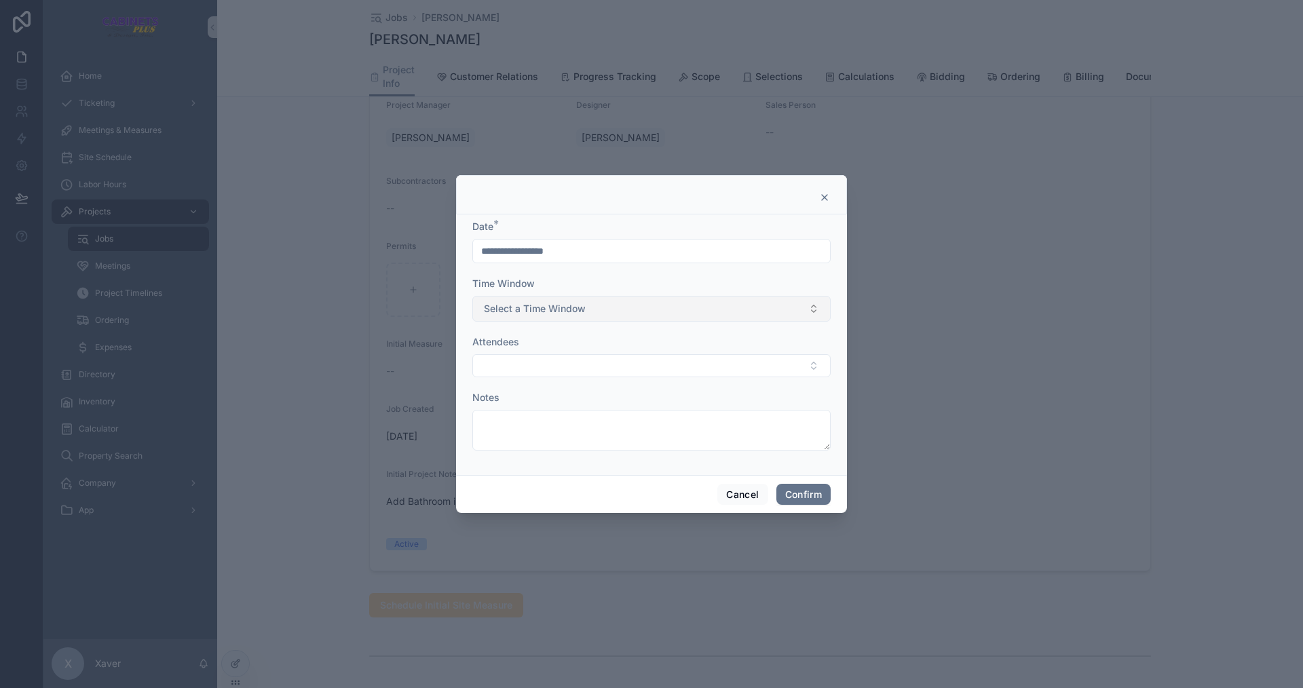
click at [562, 306] on span "Select a Time Window" at bounding box center [535, 309] width 102 height 14
click at [495, 419] on div "60" at bounding box center [494, 424] width 10 height 12
click at [540, 370] on button "Select Button" at bounding box center [651, 365] width 358 height 23
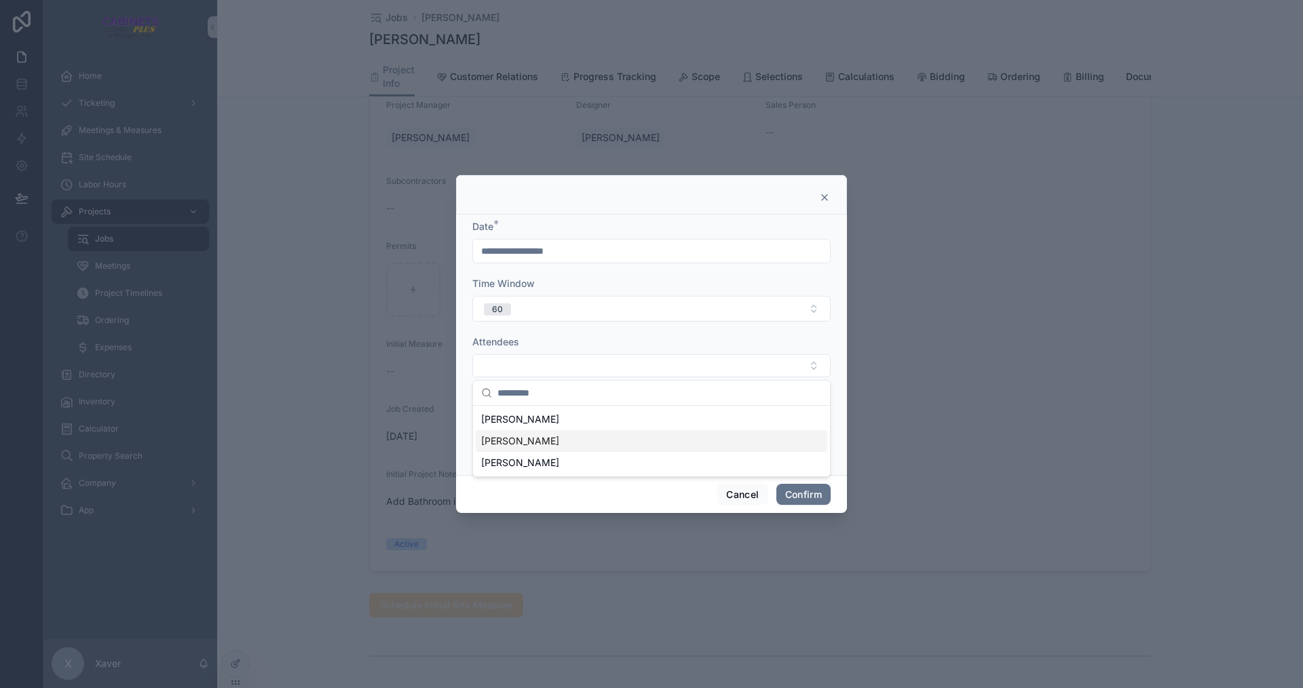
click at [500, 442] on span "[PERSON_NAME]" at bounding box center [520, 441] width 78 height 14
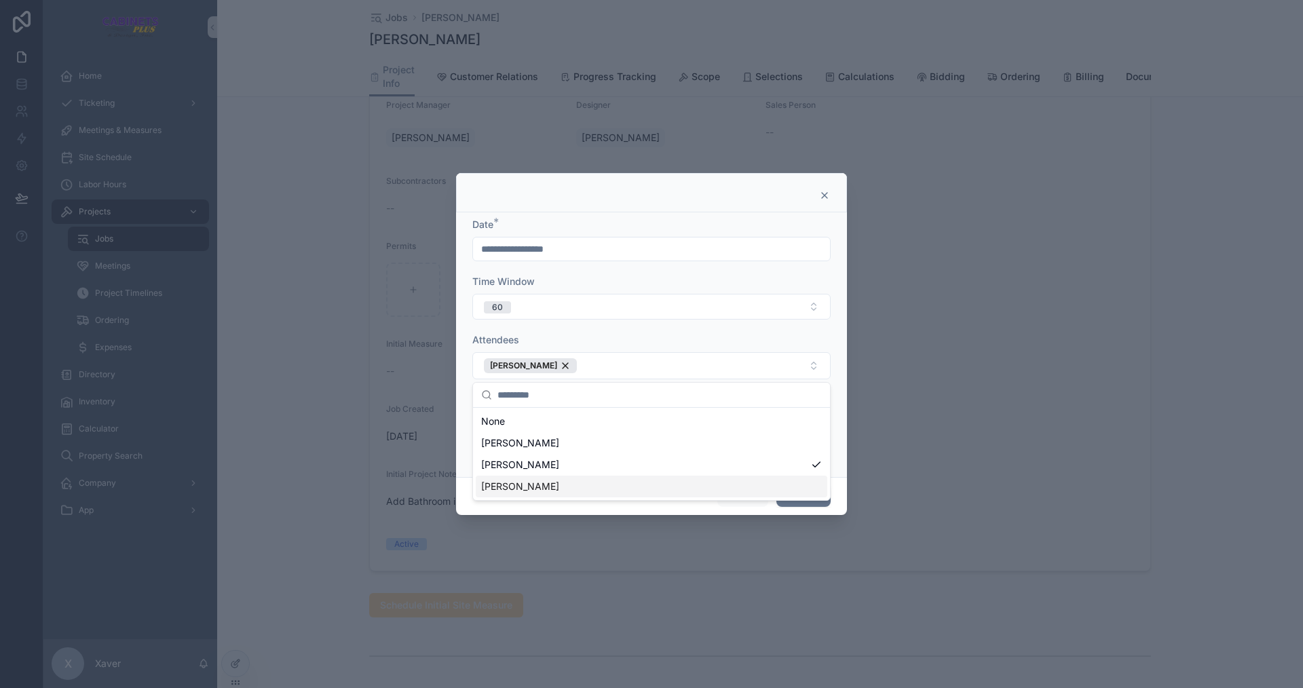
click at [461, 441] on div "**********" at bounding box center [651, 344] width 391 height 265
click at [805, 498] on button "Confirm" at bounding box center [803, 497] width 54 height 22
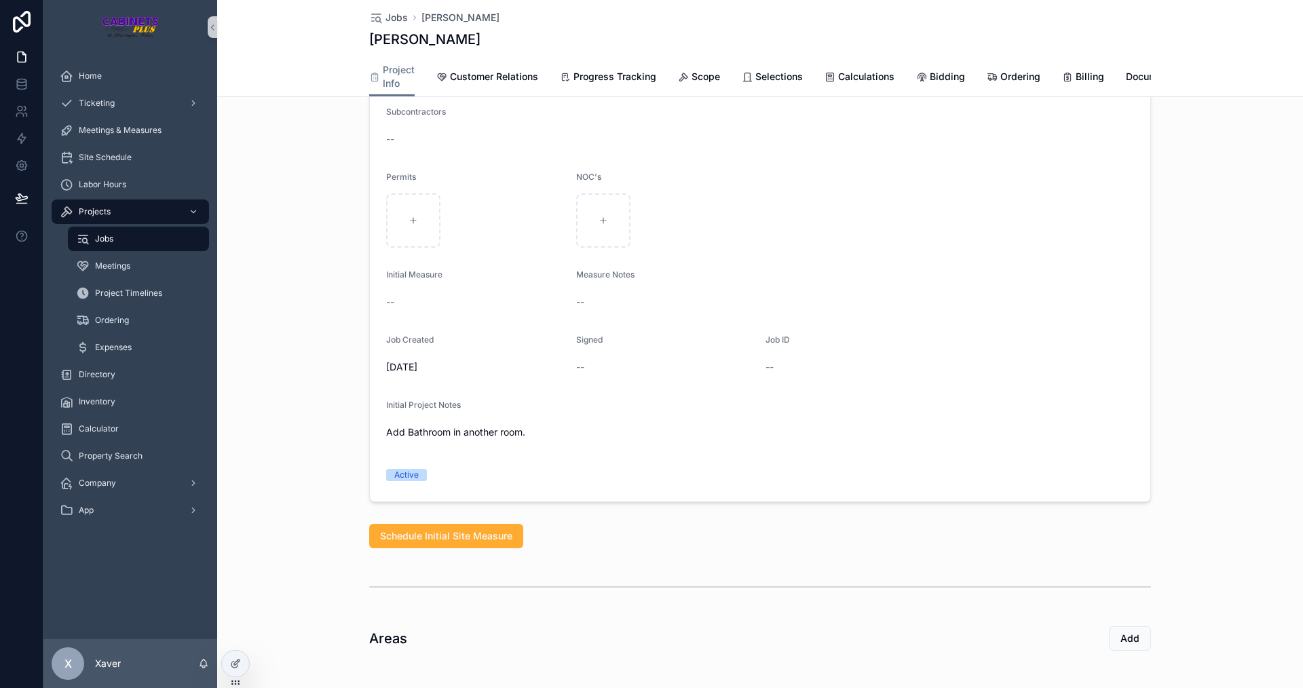
scroll to position [475, 0]
click at [1129, 73] on span "Documents" at bounding box center [1151, 77] width 51 height 14
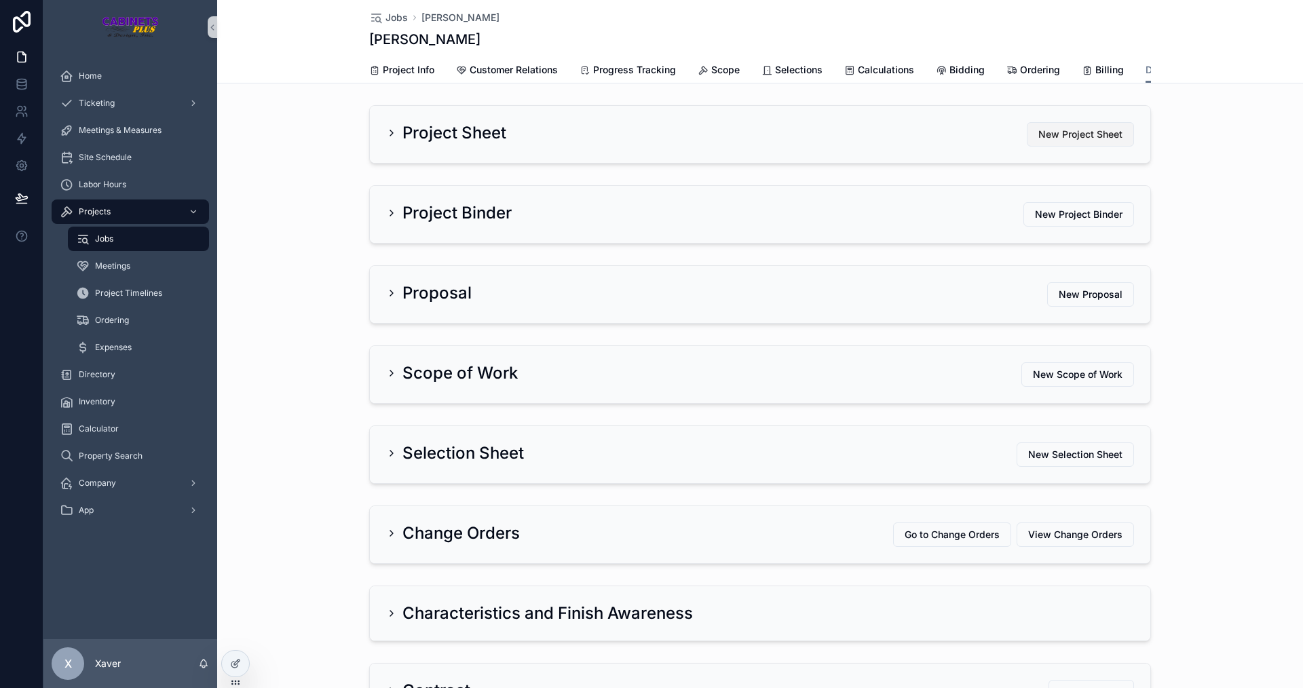
click at [1057, 141] on span "New Project Sheet" at bounding box center [1080, 135] width 84 height 14
click at [396, 144] on div "Project Sheet" at bounding box center [446, 133] width 120 height 22
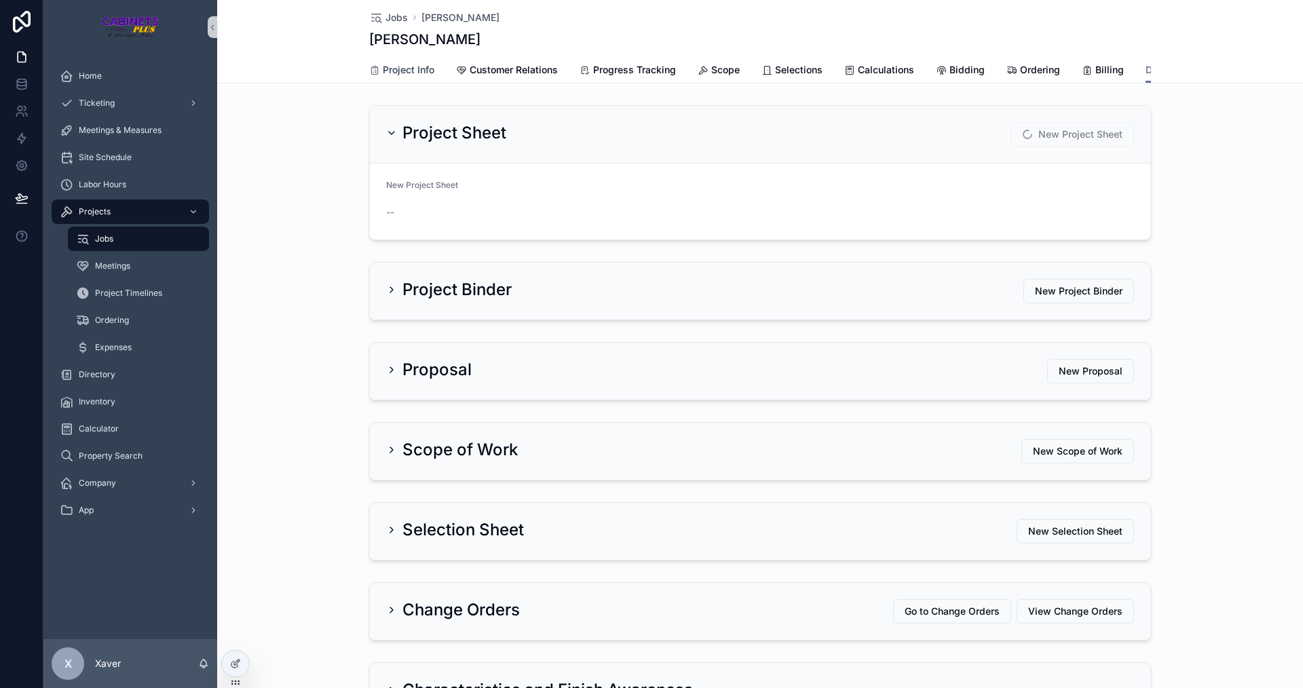
click at [396, 60] on link "Project Info" at bounding box center [401, 71] width 65 height 27
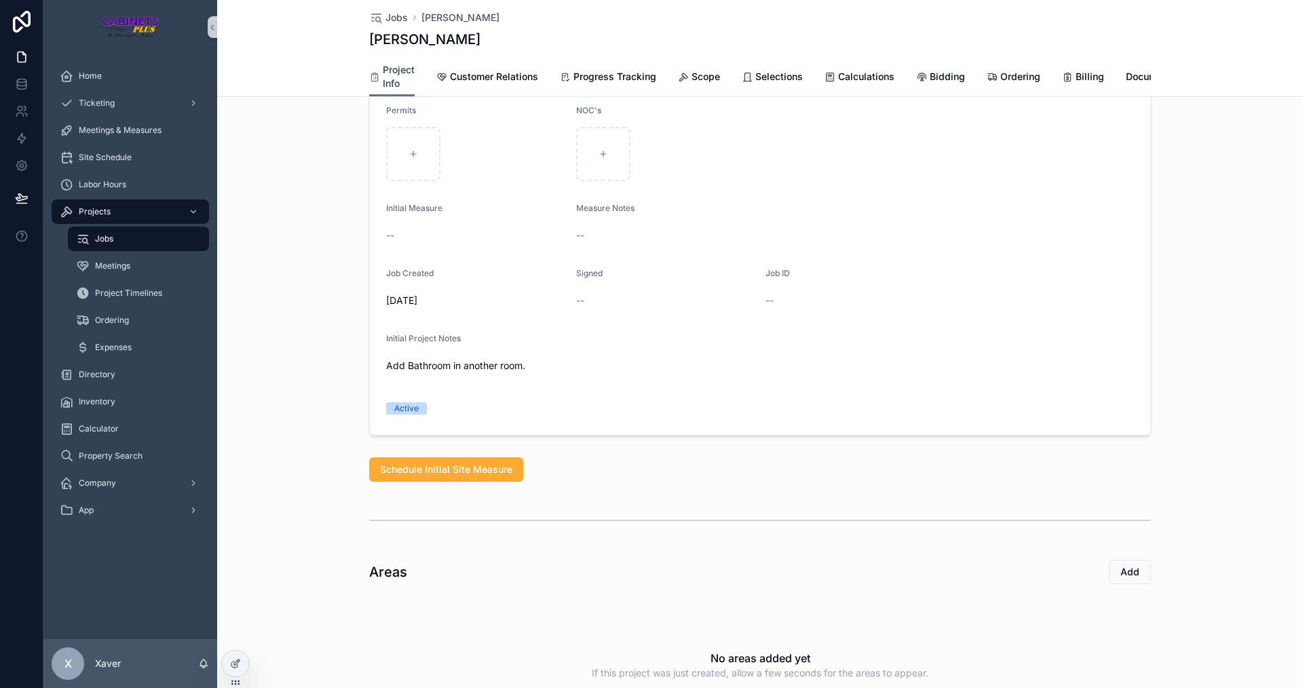
scroll to position [407, 0]
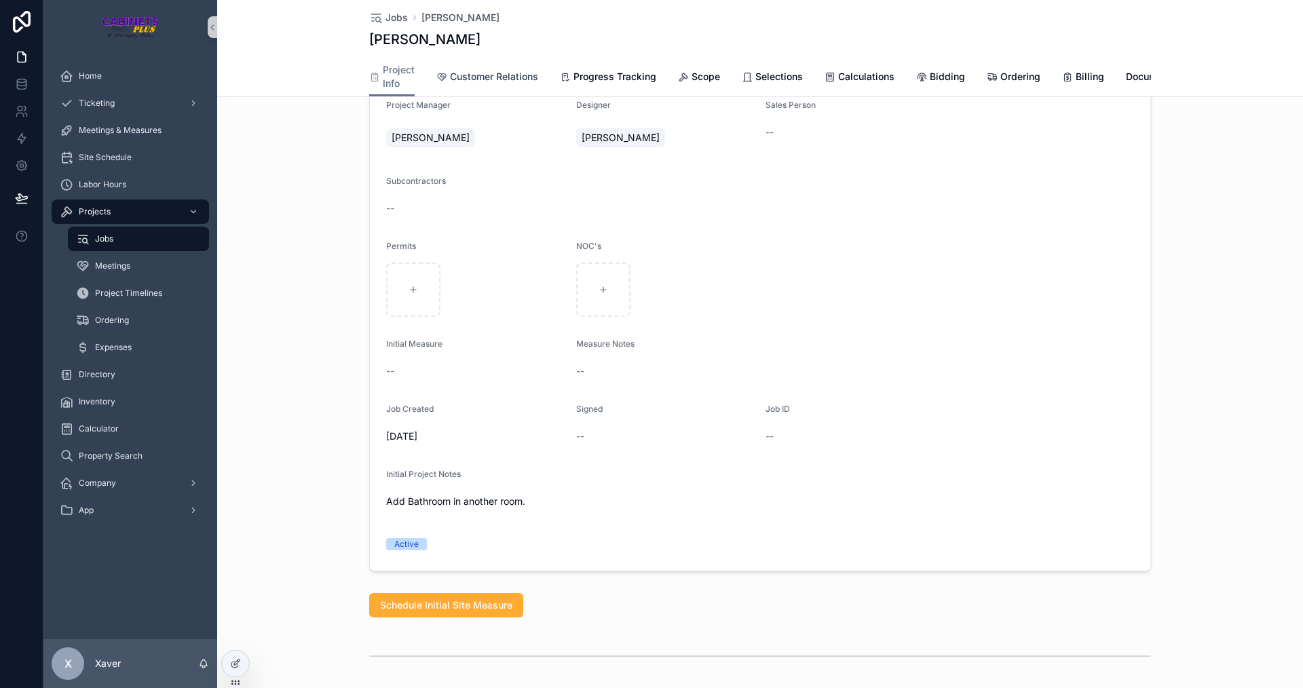
click at [469, 69] on link "Customer Relations" at bounding box center [487, 77] width 102 height 27
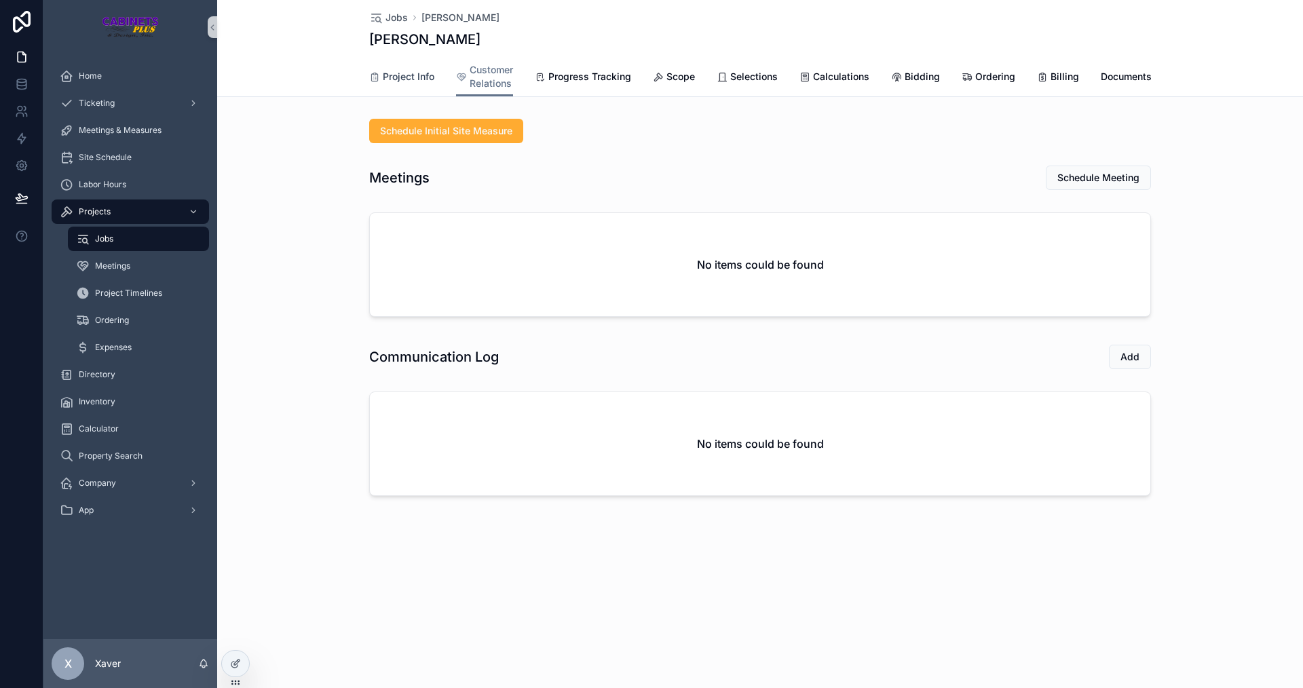
click at [402, 78] on span "Project Info" at bounding box center [409, 77] width 52 height 14
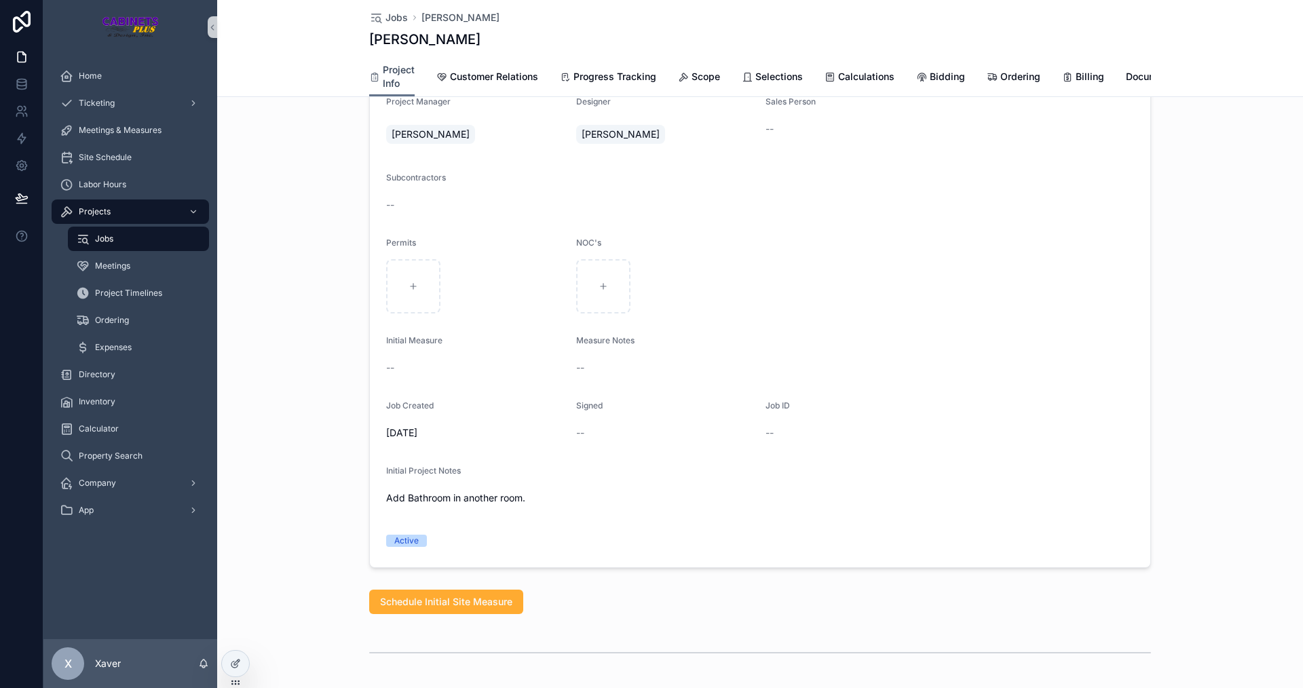
scroll to position [543, 0]
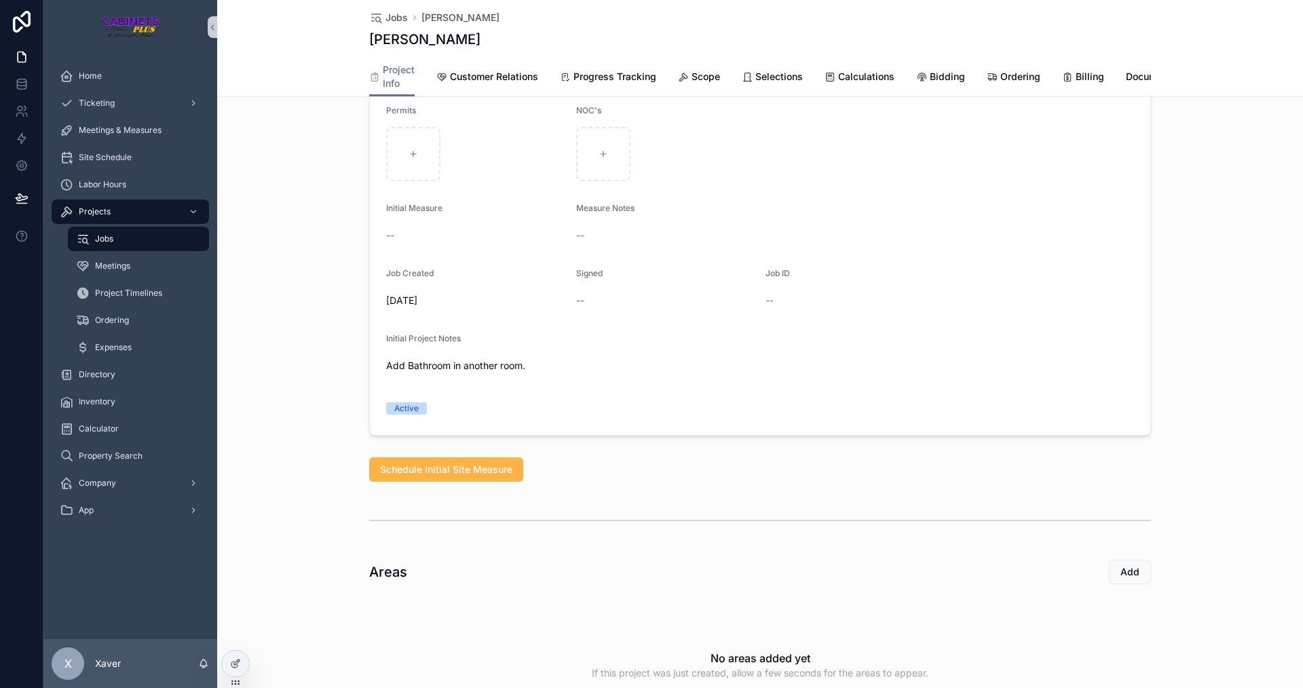
click at [466, 476] on span "Schedule Initial Site Measure" at bounding box center [446, 470] width 132 height 14
click at [664, 457] on div "Customer Info [PERSON_NAME] Phone [PHONE_NUMBER] Email [EMAIL_ADDRESS][DOMAIN_N…" at bounding box center [760, 414] width 1086 height 1689
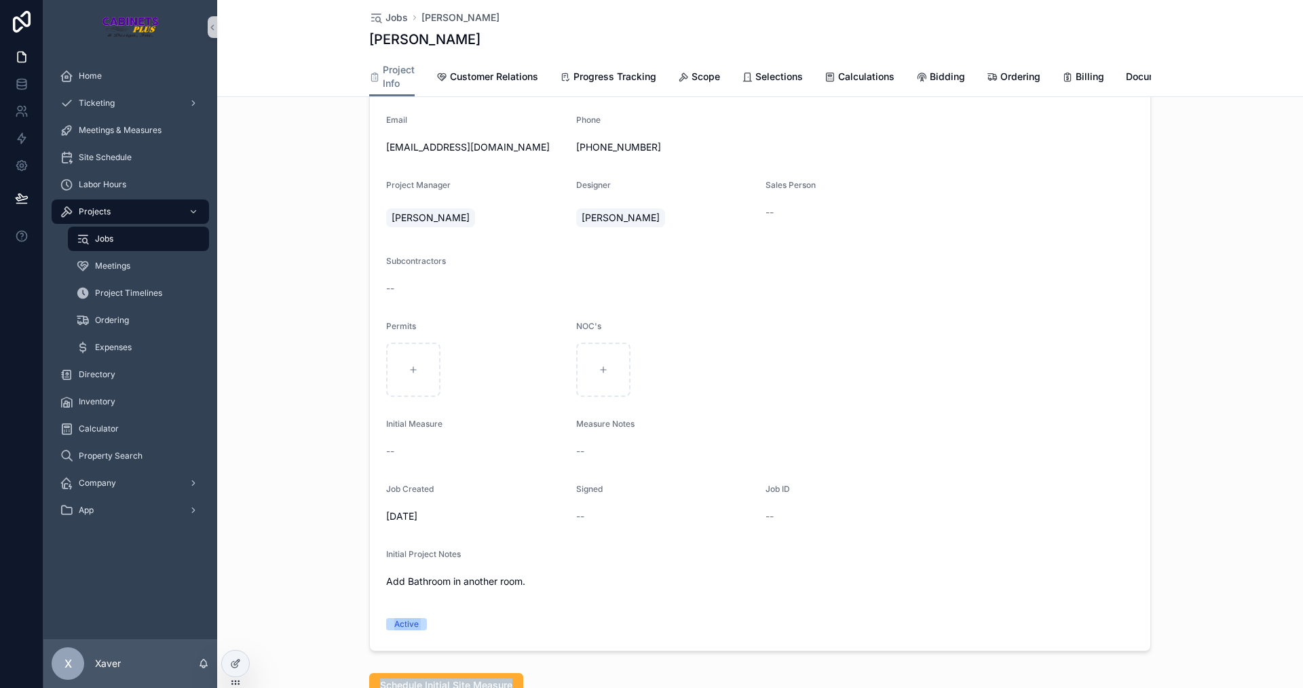
scroll to position [204, 0]
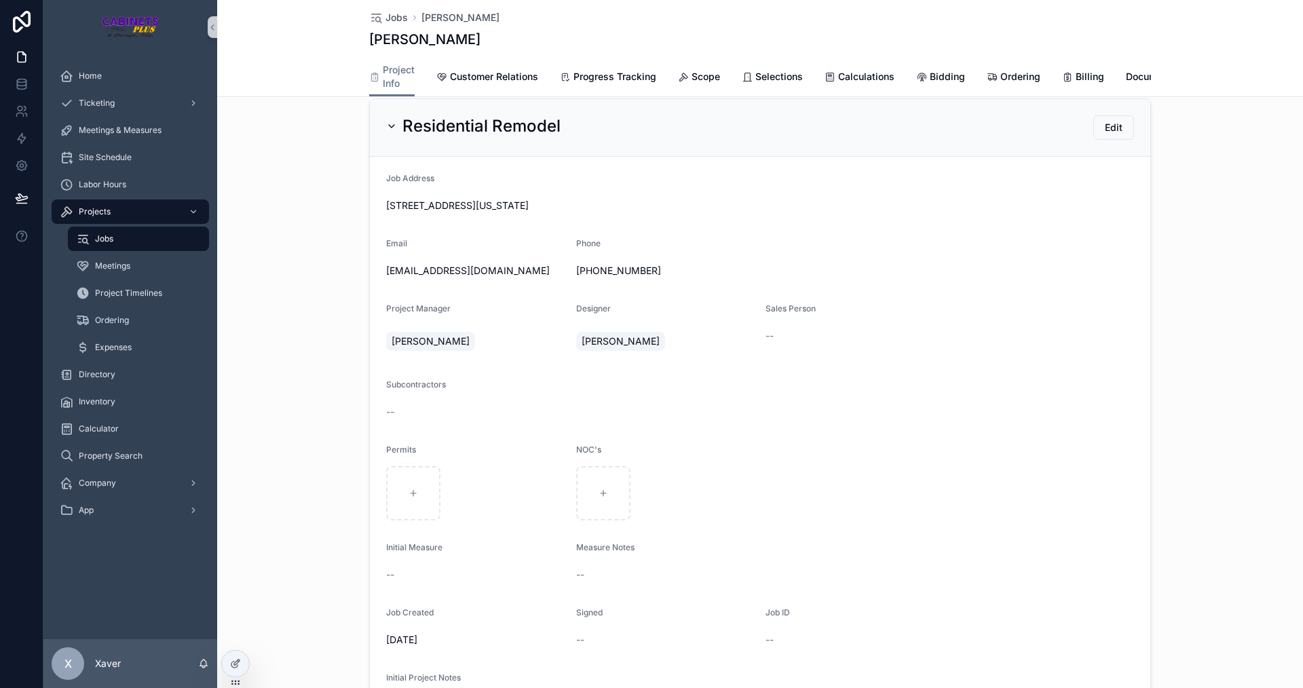
click at [777, 373] on form "Job Address [STREET_ADDRESS][US_STATE] Email [EMAIL_ADDRESS][DOMAIN_NAME] Phone…" at bounding box center [760, 466] width 781 height 618
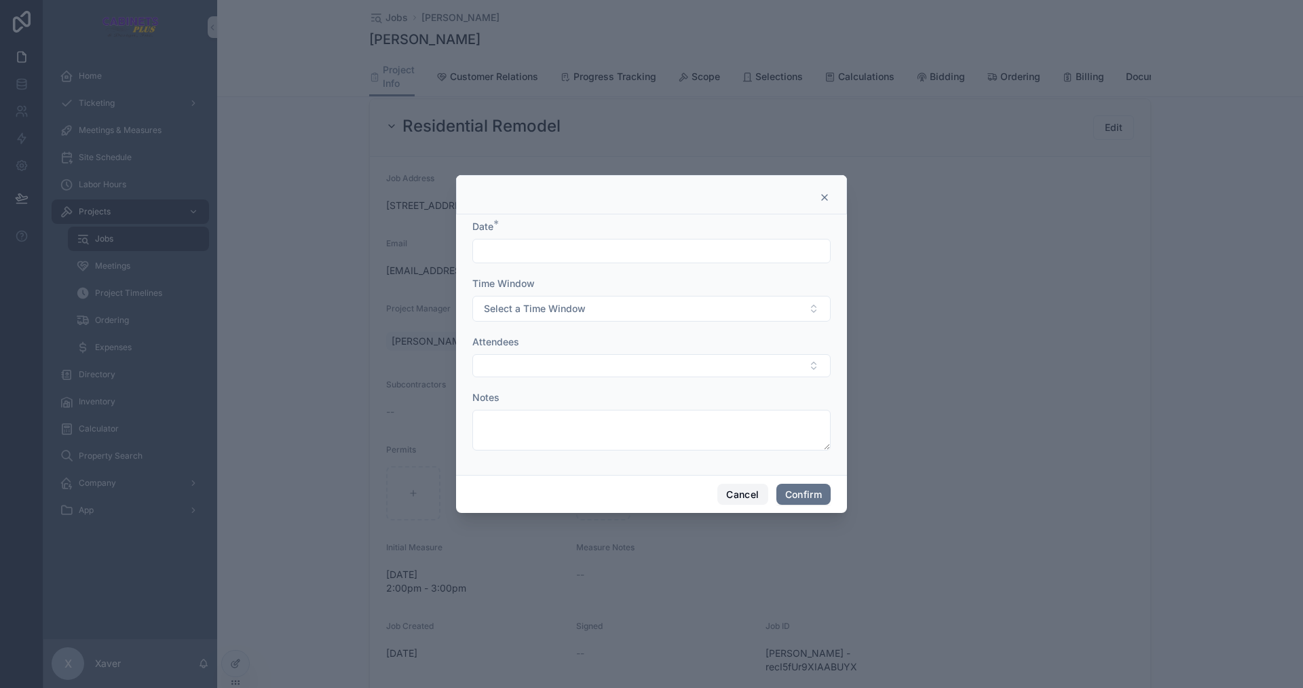
click at [736, 489] on button "Cancel" at bounding box center [742, 495] width 50 height 22
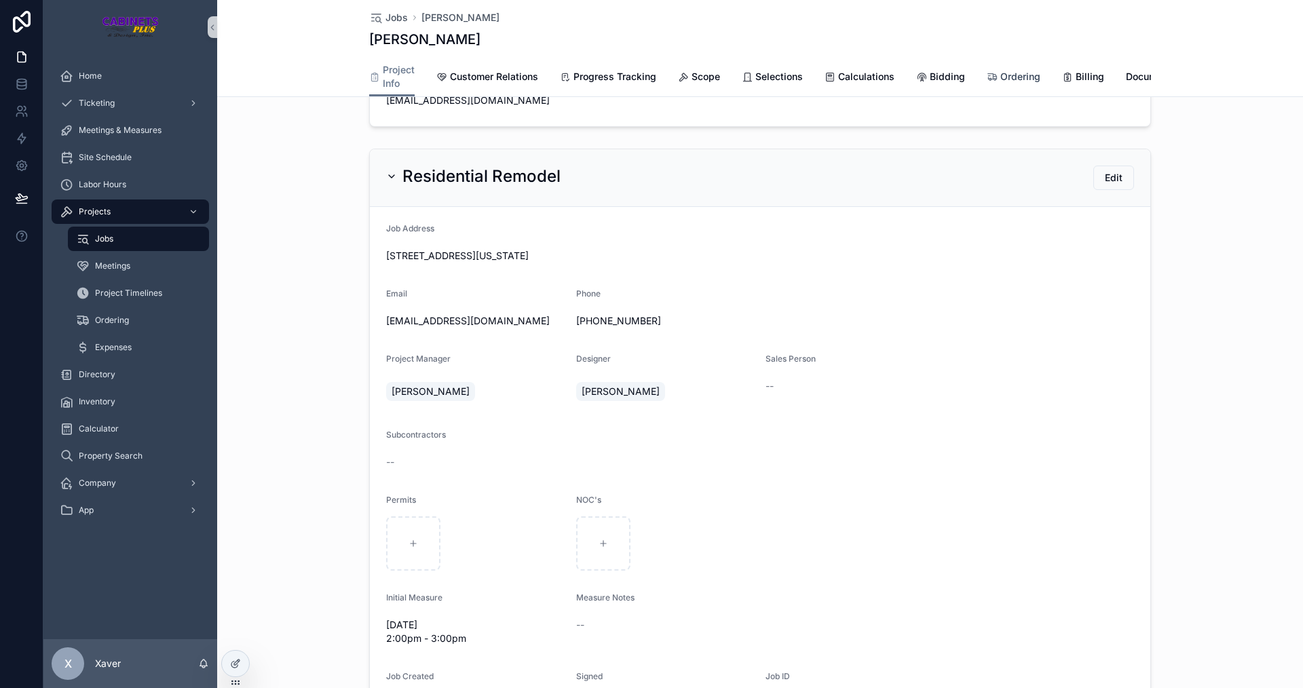
scroll to position [68, 0]
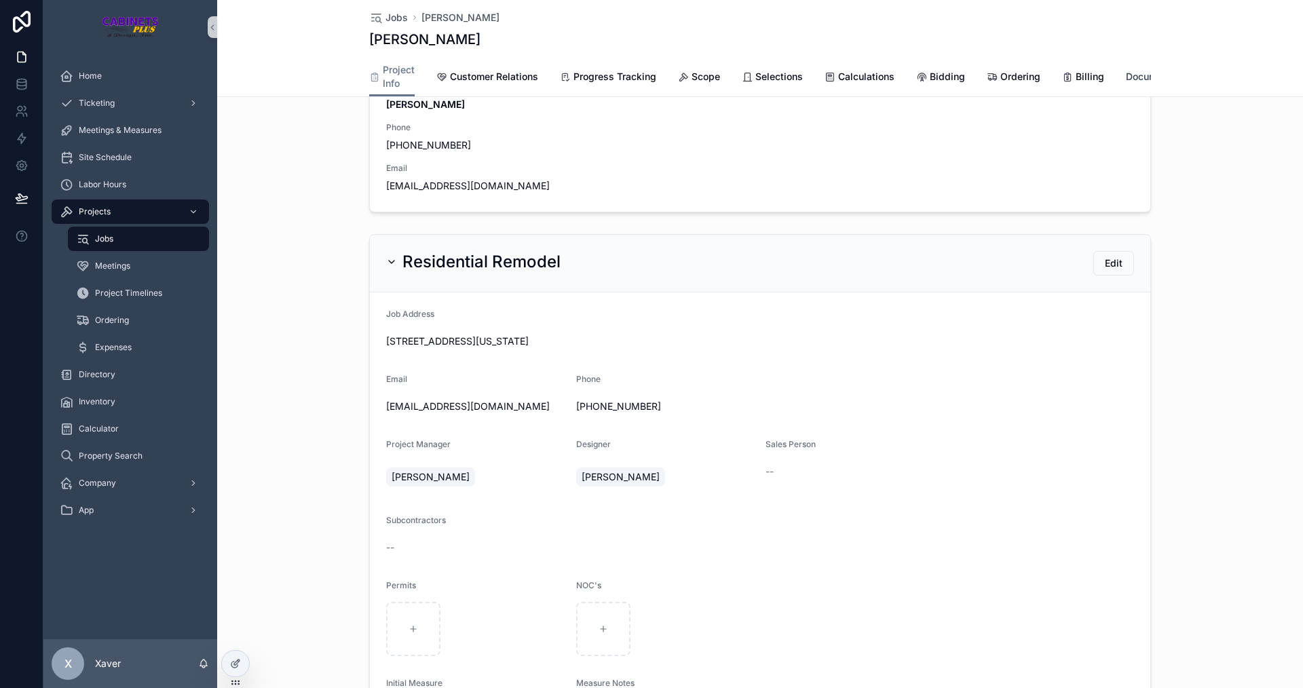
click at [1133, 75] on span "Documents" at bounding box center [1151, 77] width 51 height 14
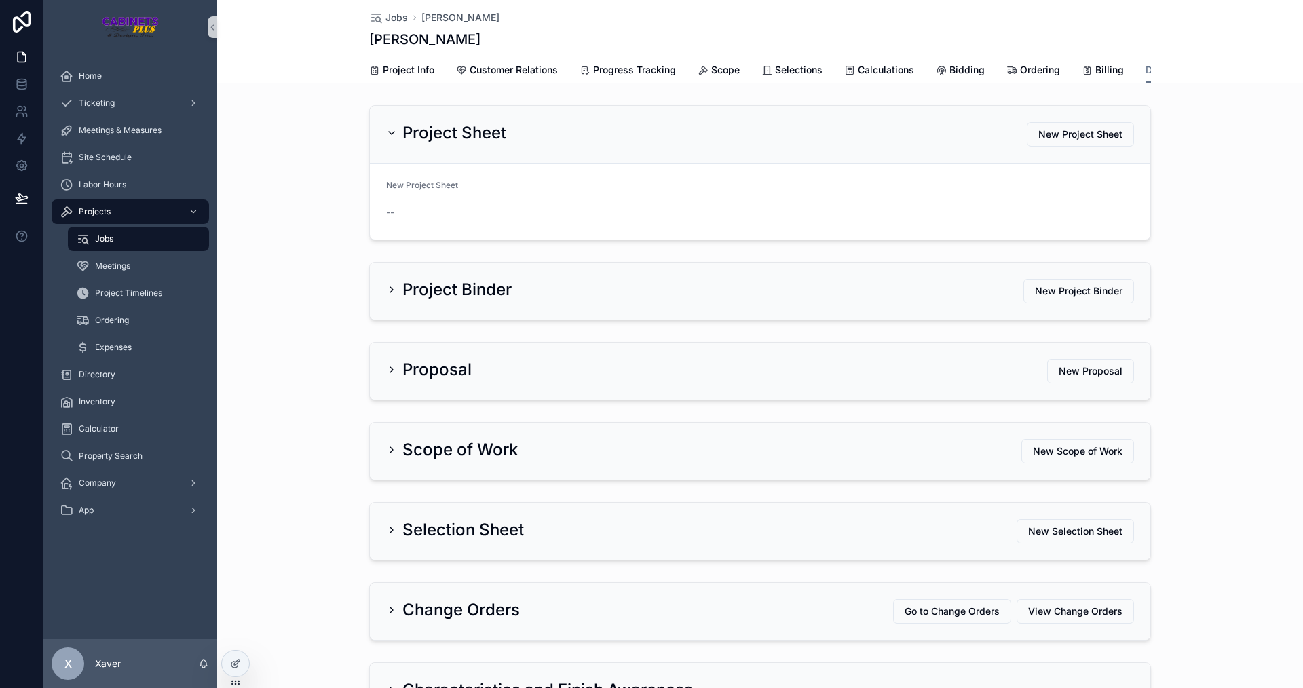
click at [1237, 197] on div "Project Sheet New Project Sheet New Project Sheet --" at bounding box center [760, 173] width 1086 height 146
click at [392, 138] on icon "scrollable content" at bounding box center [391, 133] width 11 height 11
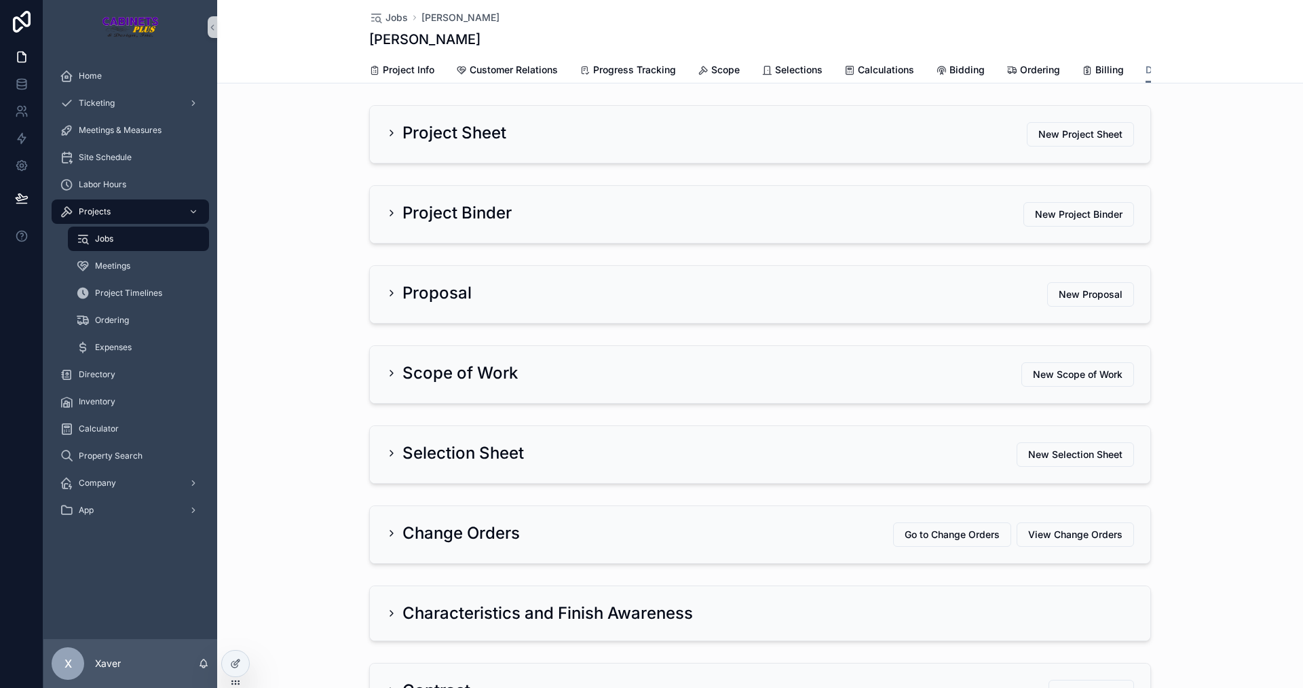
click at [329, 162] on div "Project Sheet New Project Sheet" at bounding box center [760, 134] width 1086 height 69
click at [423, 138] on h2 "Project Sheet" at bounding box center [454, 133] width 104 height 22
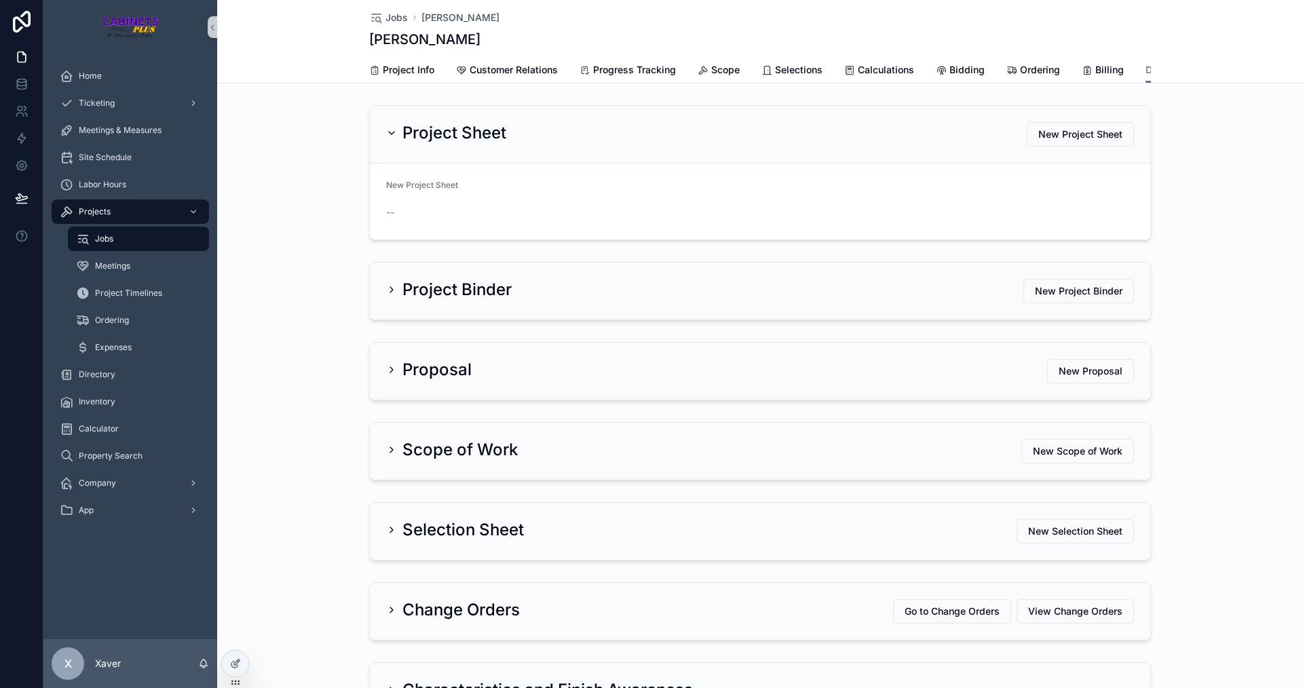
click at [309, 166] on div "Project Sheet New Project Sheet New Project Sheet --" at bounding box center [760, 173] width 1086 height 146
drag, startPoint x: 309, startPoint y: 166, endPoint x: 312, endPoint y: 155, distance: 11.9
click at [312, 155] on div "Project Sheet New Project Sheet New Project Sheet --" at bounding box center [760, 173] width 1086 height 146
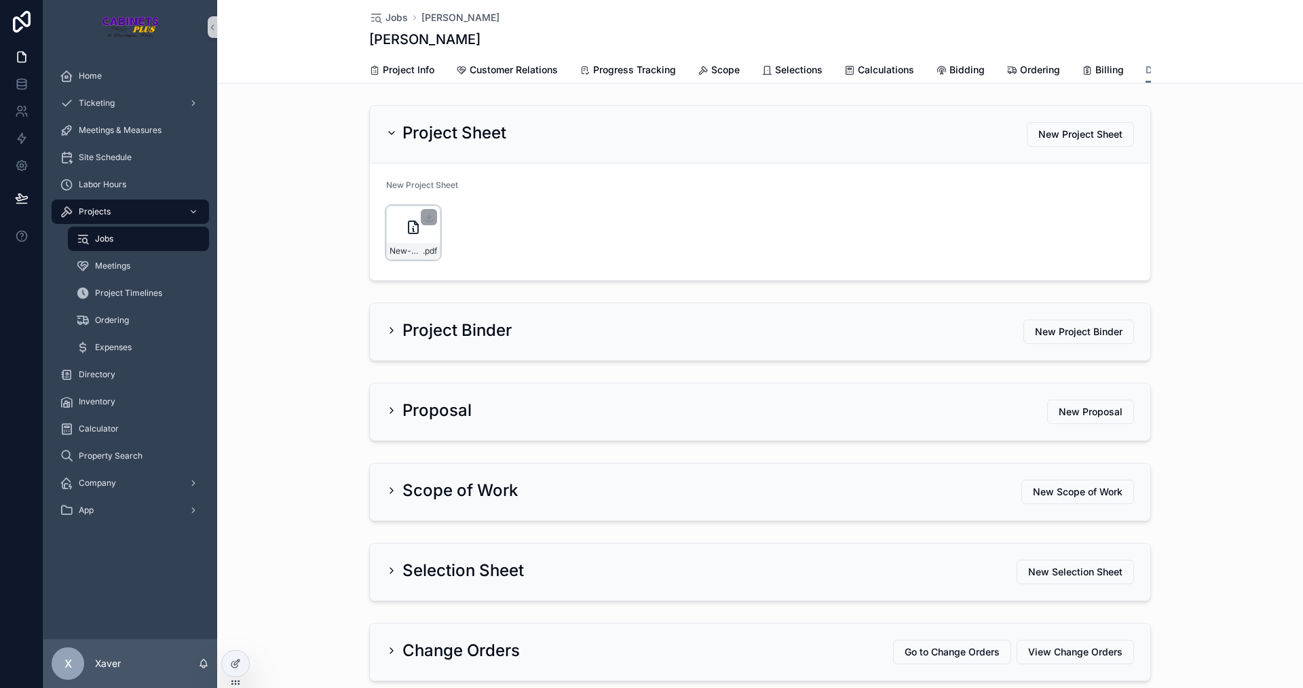
click at [395, 242] on div "New-Customer-Sheet---Thomas-Akin .pdf" at bounding box center [413, 233] width 54 height 54
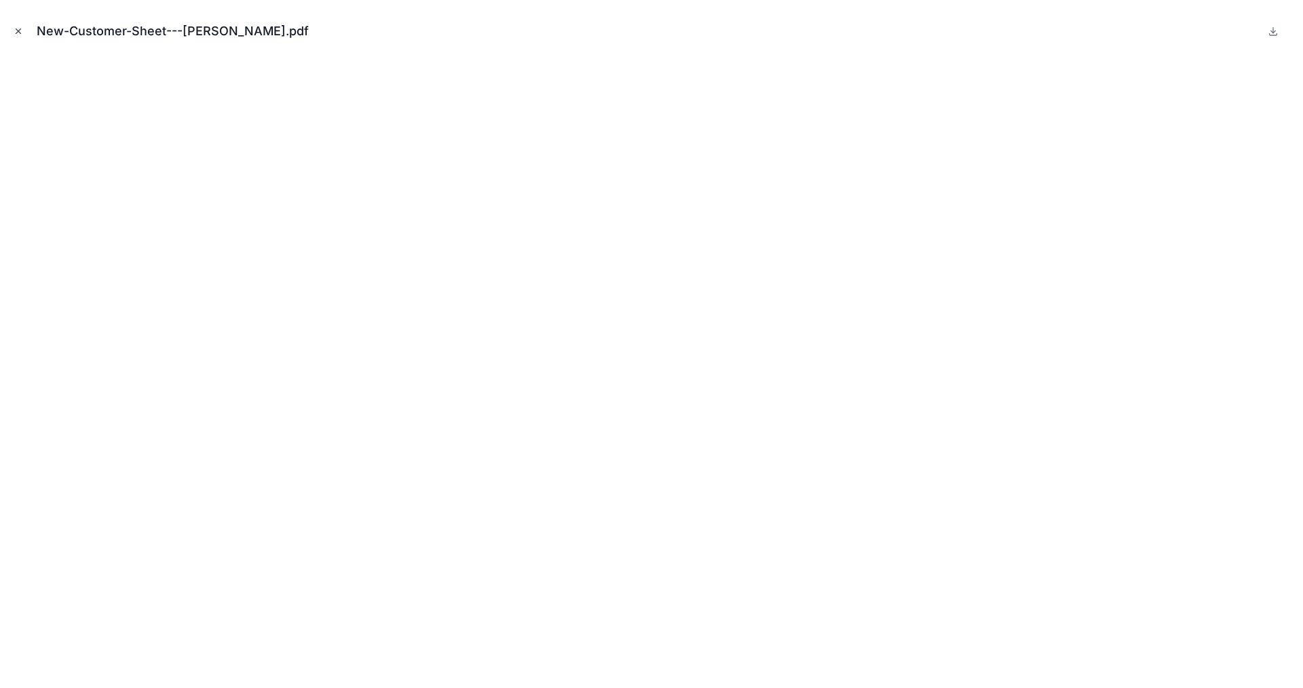
click at [18, 31] on icon "Close modal" at bounding box center [18, 31] width 5 height 5
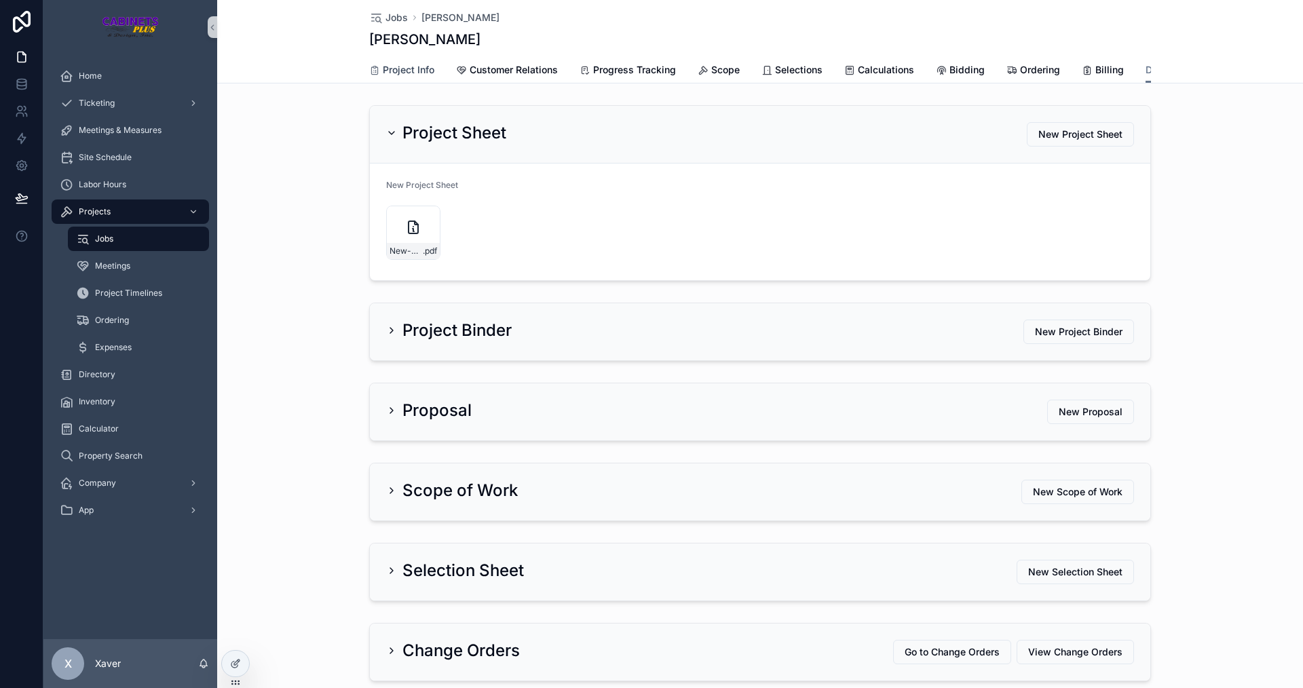
click at [400, 64] on span "Project Info" at bounding box center [409, 70] width 52 height 14
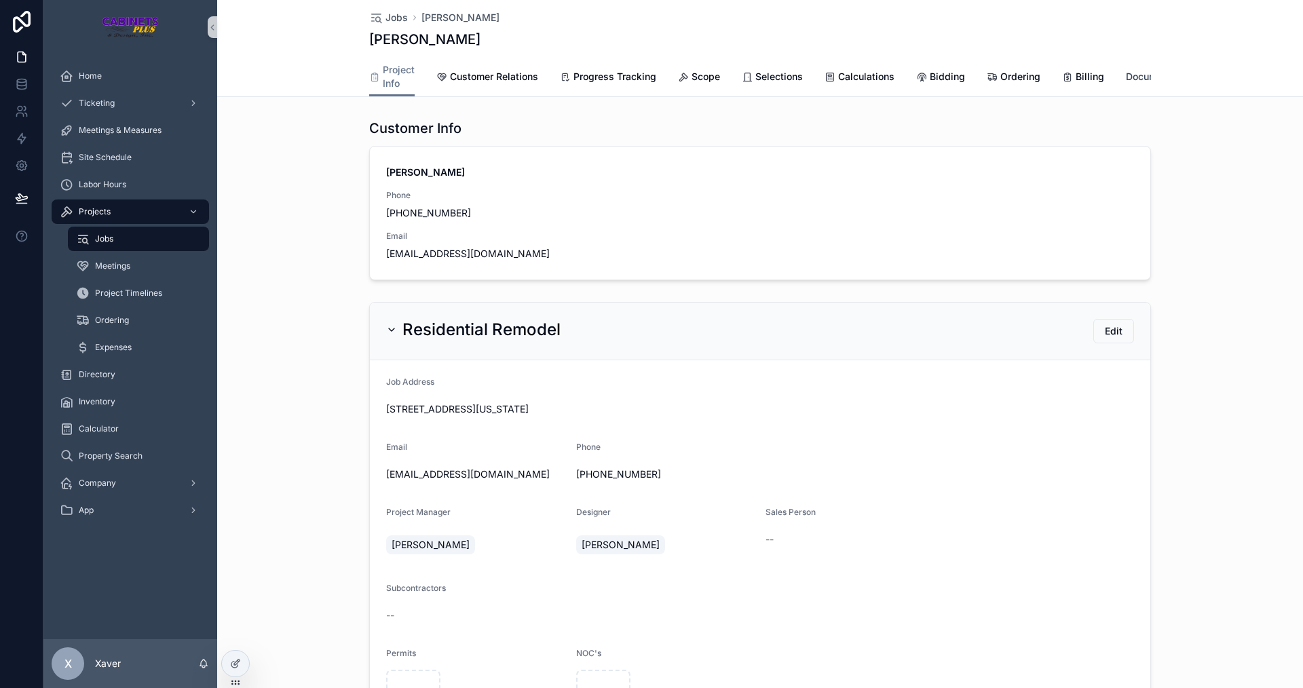
click at [1131, 75] on span "Documents" at bounding box center [1151, 77] width 51 height 14
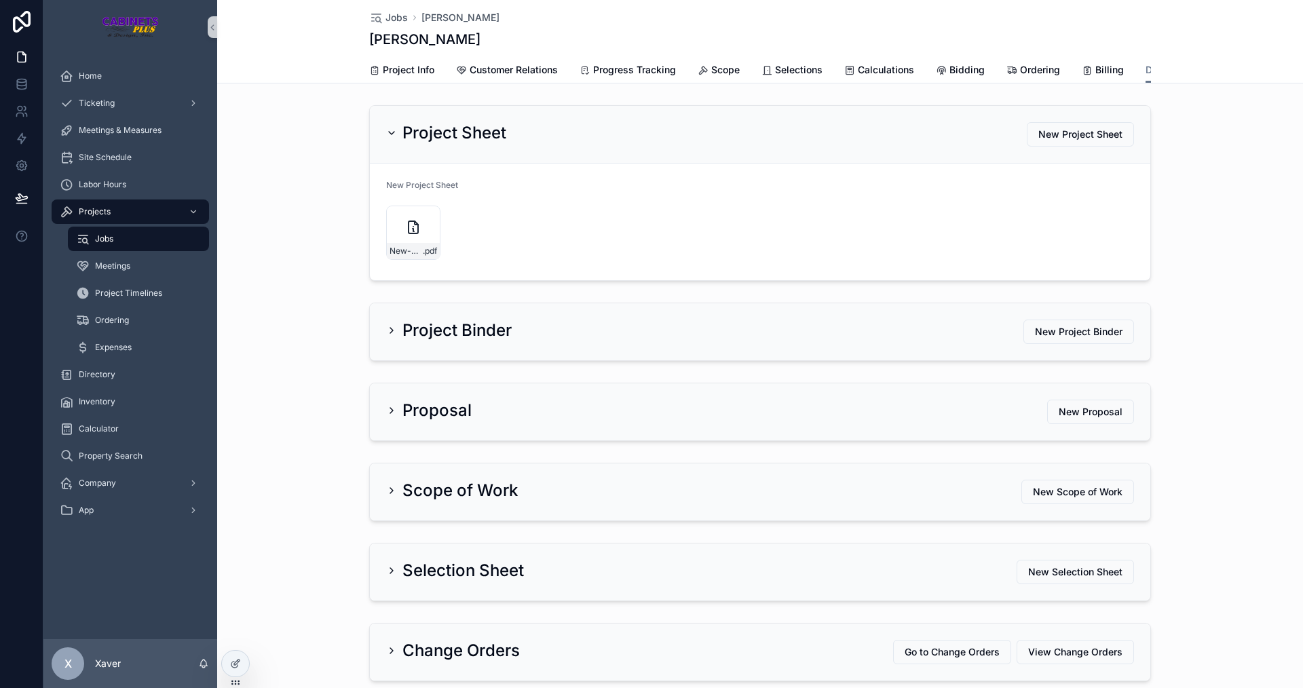
click at [1092, 128] on div "Project Sheet New Project Sheet" at bounding box center [760, 135] width 781 height 58
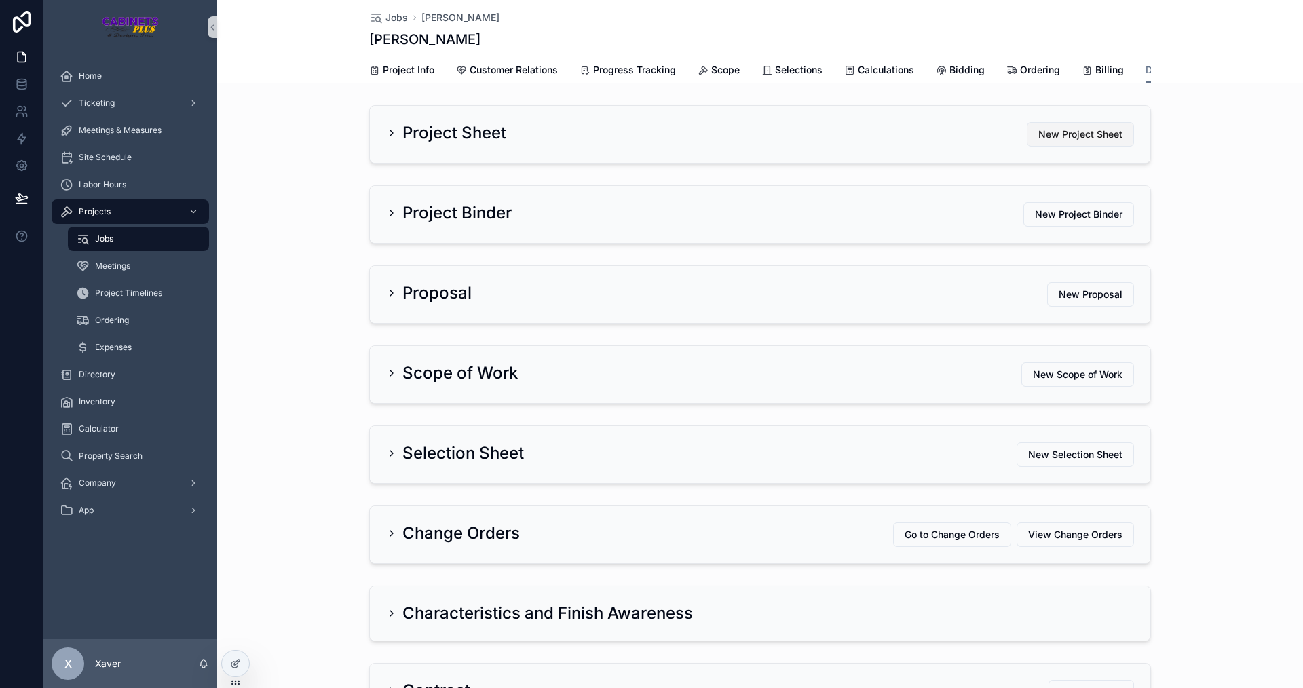
click at [1094, 139] on span "New Project Sheet" at bounding box center [1080, 135] width 84 height 14
click at [377, 142] on div "Project Sheet New Project Sheet" at bounding box center [760, 134] width 781 height 57
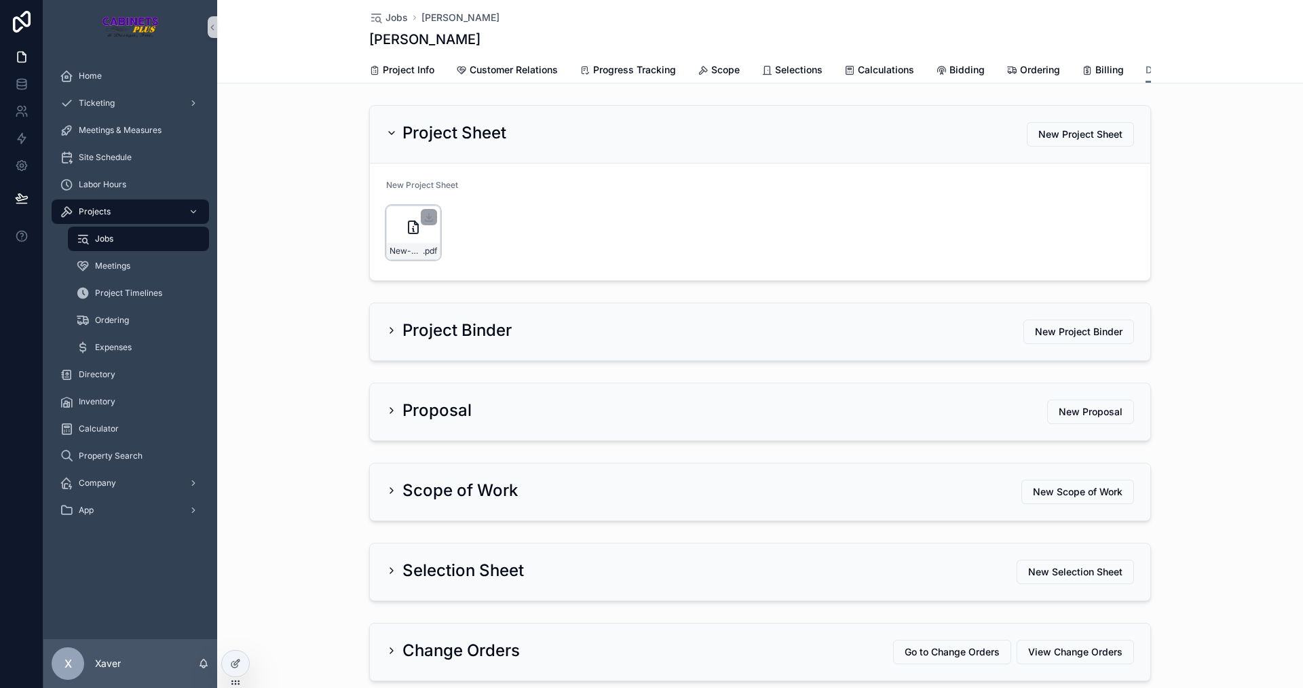
click at [399, 236] on div "New-Customer-Sheet---Thomas-Akin .pdf" at bounding box center [413, 233] width 54 height 54
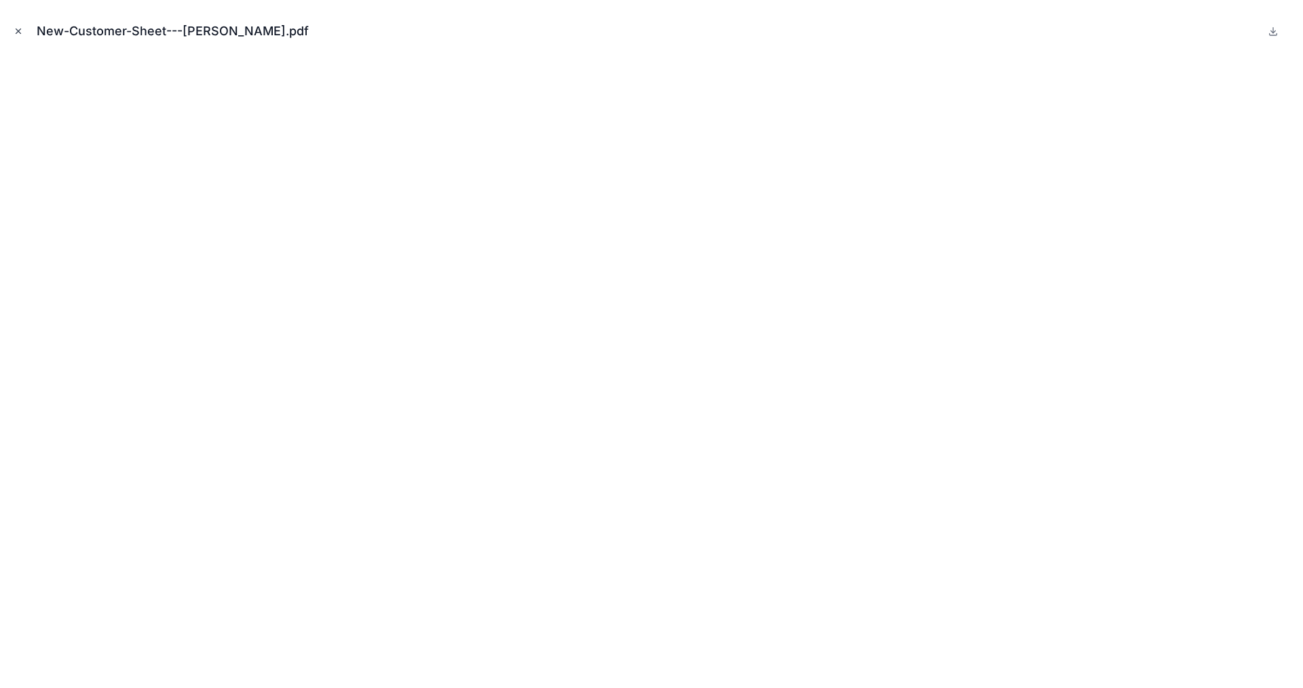
click at [18, 26] on button "Close modal" at bounding box center [18, 31] width 15 height 15
